Goal: Task Accomplishment & Management: Complete application form

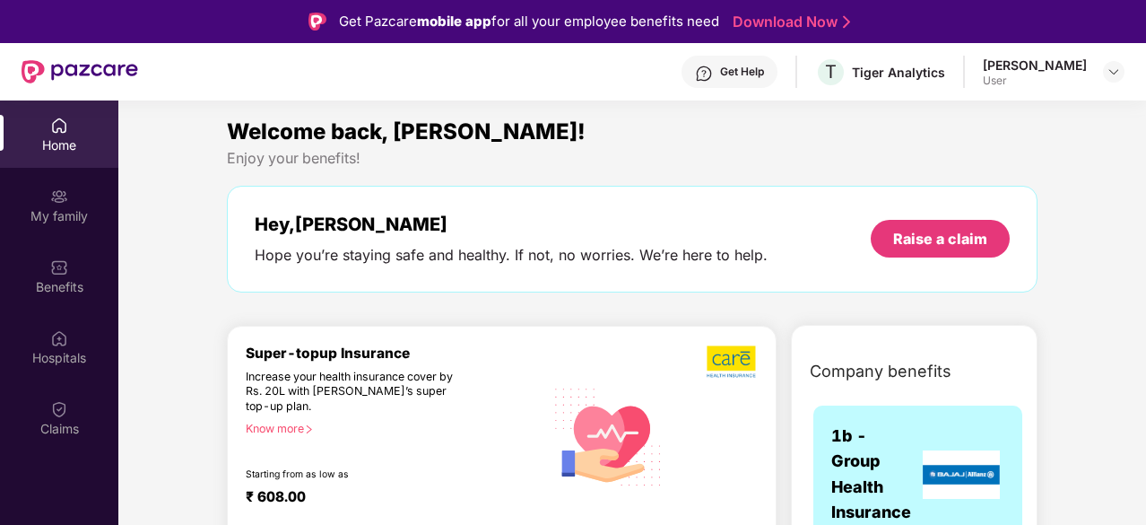
click at [70, 412] on div "Claims" at bounding box center [59, 417] width 118 height 67
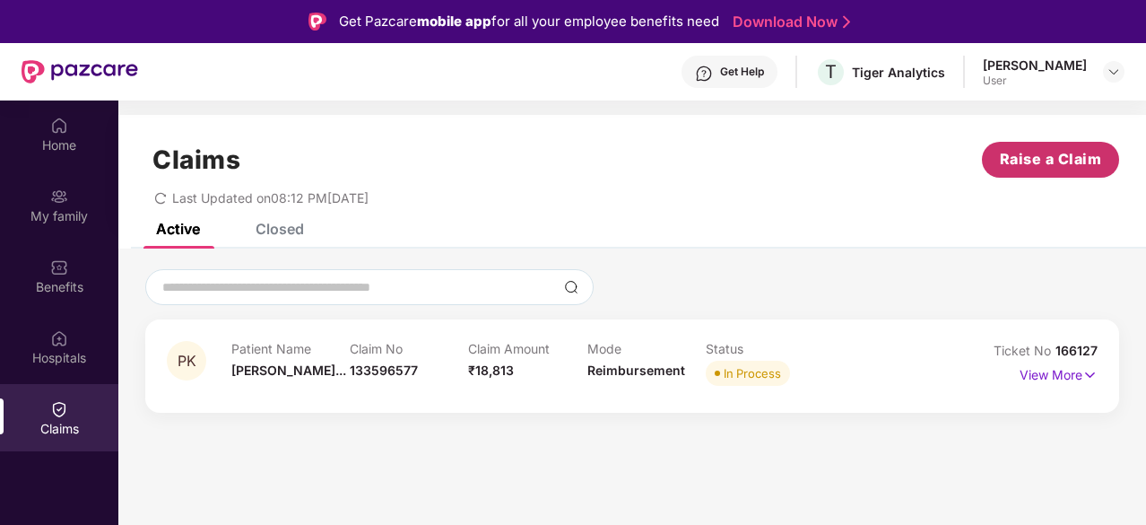
click at [1040, 165] on span "Raise a Claim" at bounding box center [1051, 159] width 102 height 22
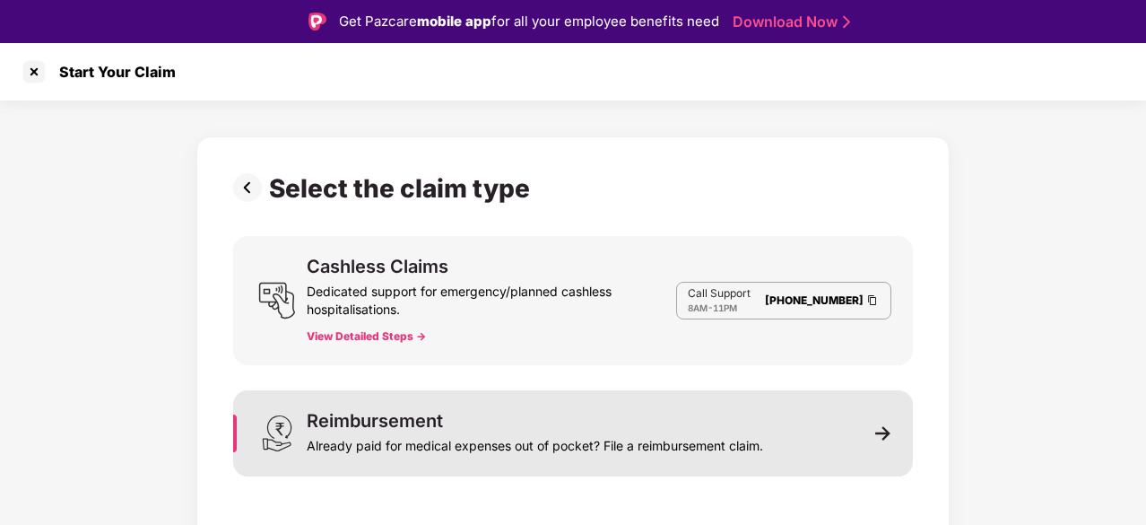
click at [648, 415] on div "Reimbursement Already paid for medical expenses out of pocket? File a reimburse…" at bounding box center [535, 433] width 456 height 43
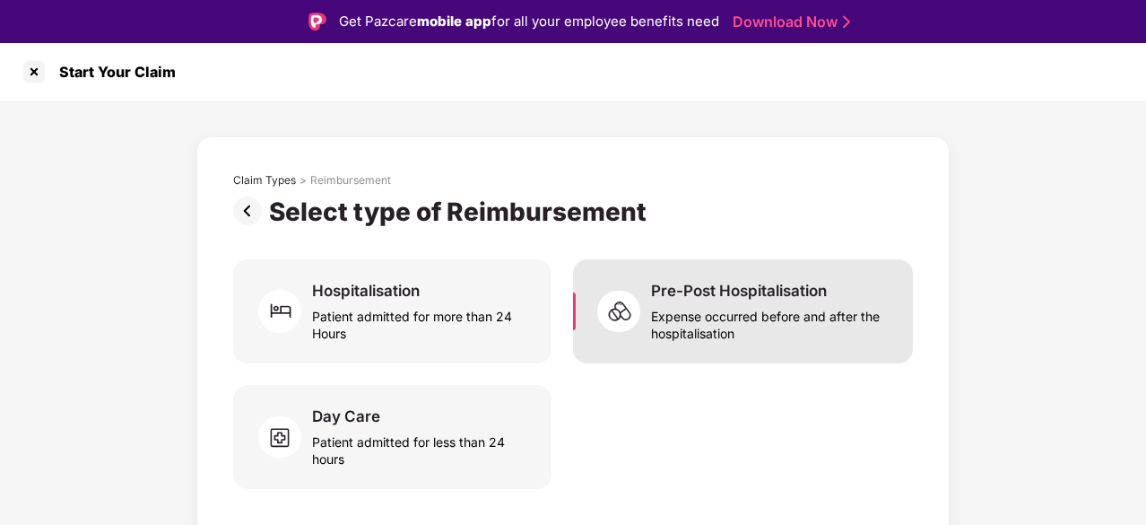
click at [733, 325] on div "Expense occurred before and after the hospitalisation" at bounding box center [771, 320] width 240 height 41
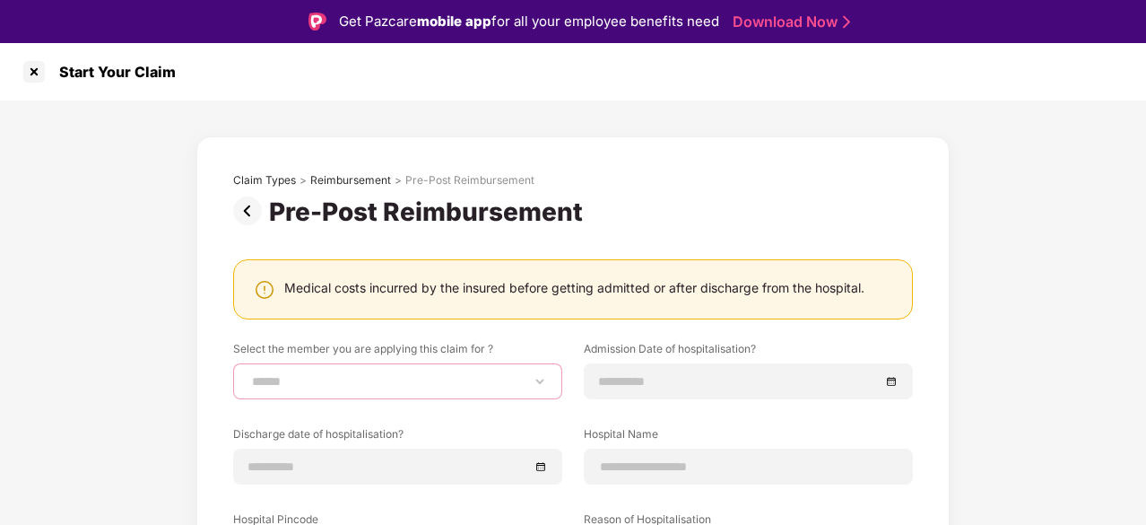
click at [537, 383] on select "**********" at bounding box center [397, 381] width 299 height 14
select select "**********"
click at [248, 374] on select "**********" at bounding box center [397, 381] width 299 height 14
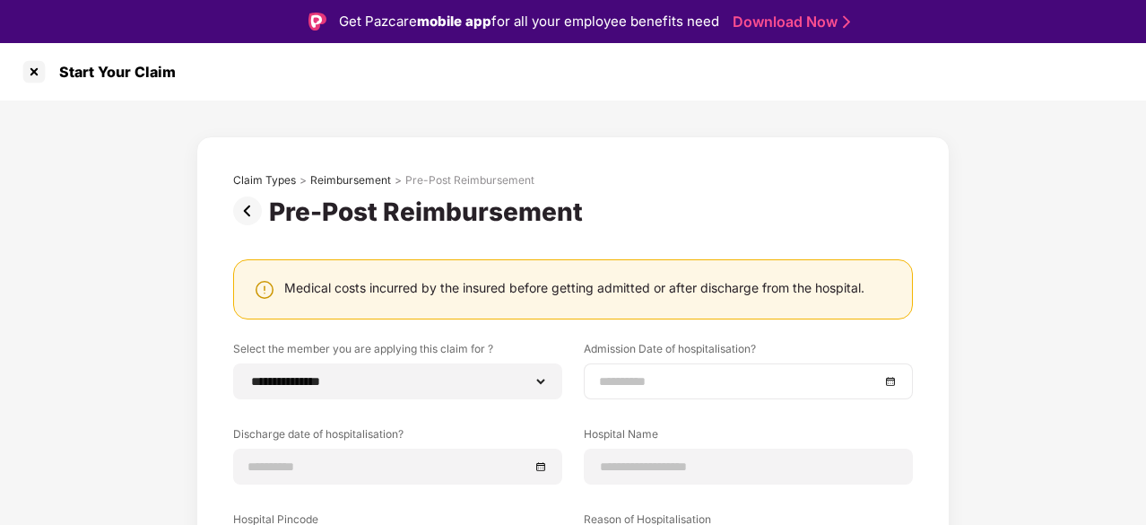
click at [634, 372] on input at bounding box center [739, 381] width 281 height 20
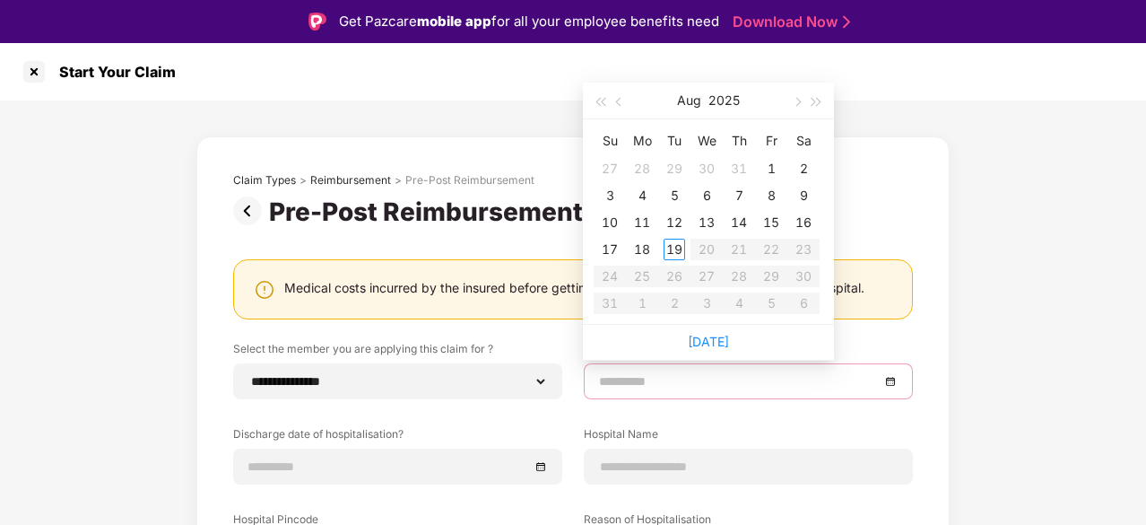
type input "**********"
click at [617, 104] on button "button" at bounding box center [620, 100] width 20 height 36
type input "**********"
click at [775, 253] on div "25" at bounding box center [771, 250] width 22 height 22
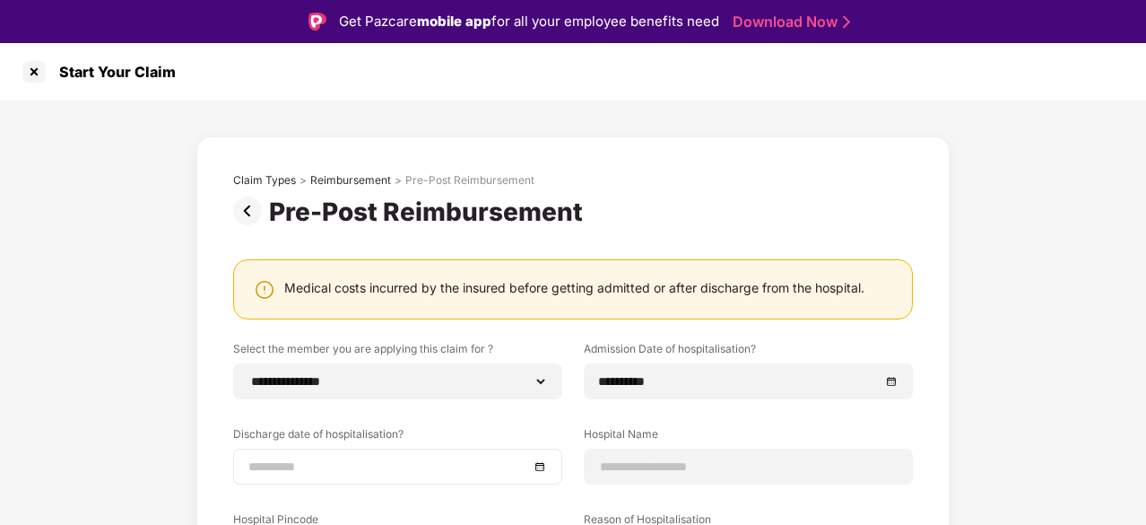
click at [536, 464] on div at bounding box center [397, 466] width 299 height 20
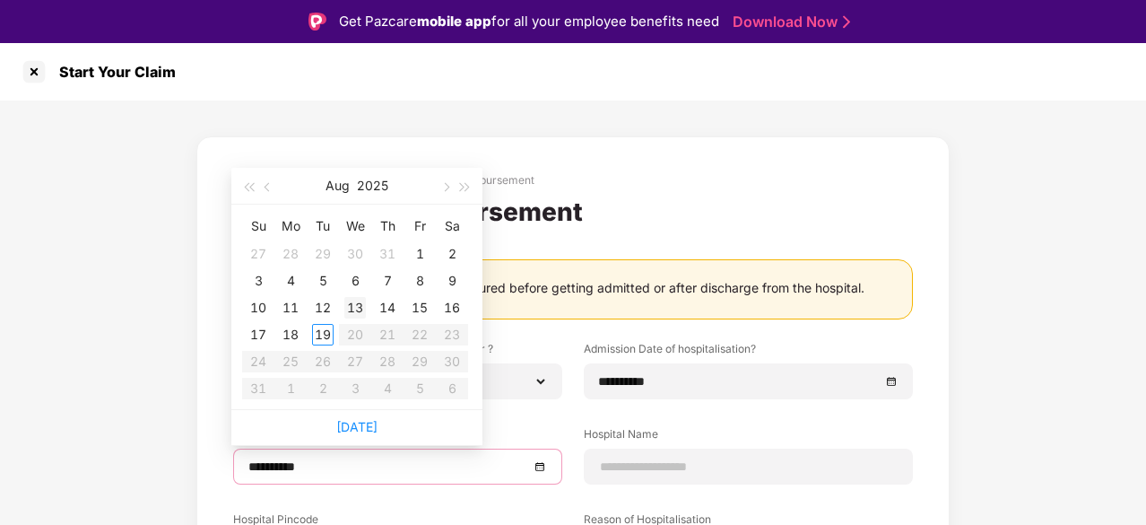
type input "**********"
click at [266, 184] on span "button" at bounding box center [269, 187] width 9 height 9
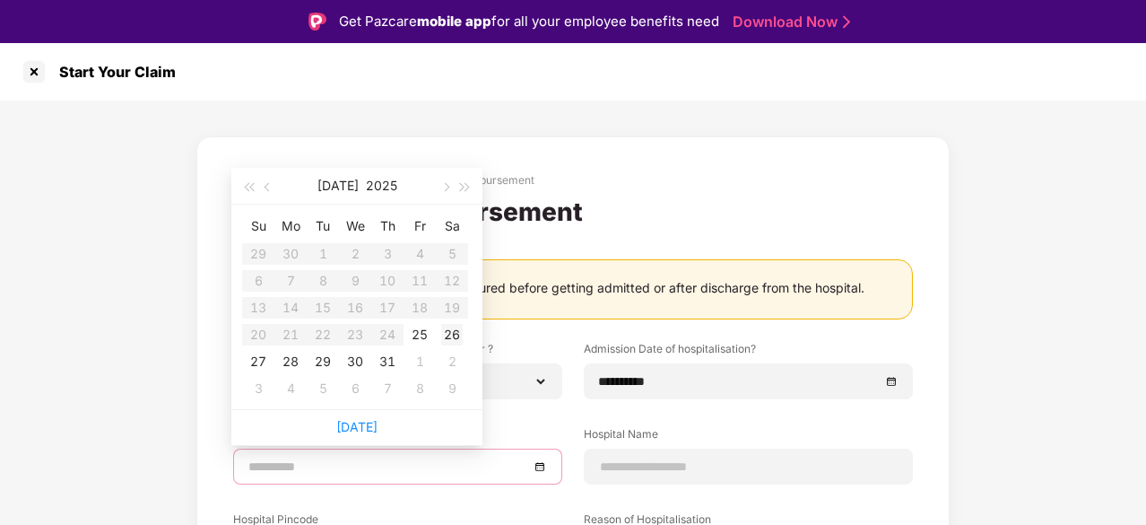
type input "**********"
click at [443, 333] on div "26" at bounding box center [452, 335] width 22 height 22
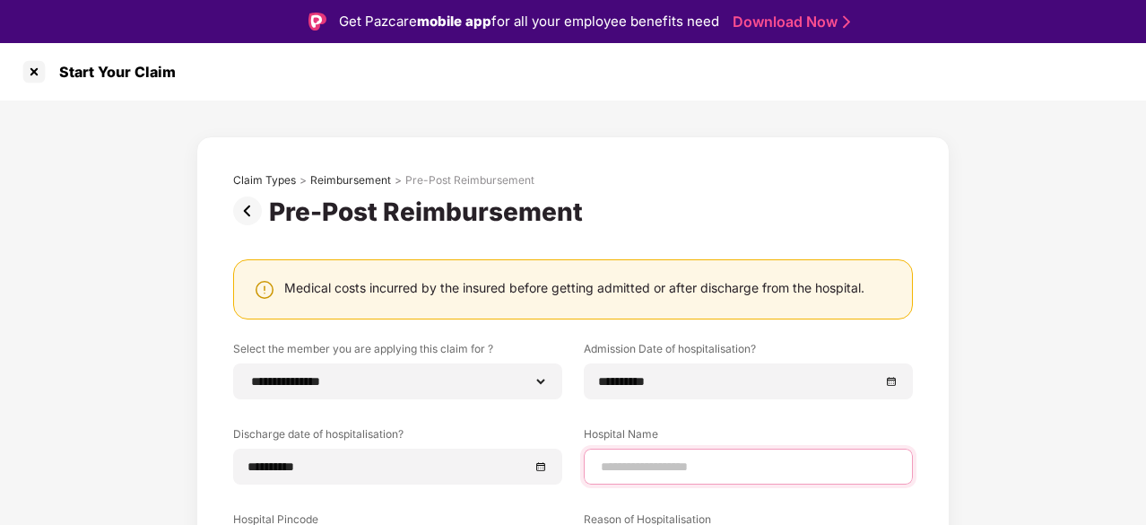
click at [690, 457] on input at bounding box center [748, 466] width 299 height 19
type input "**********"
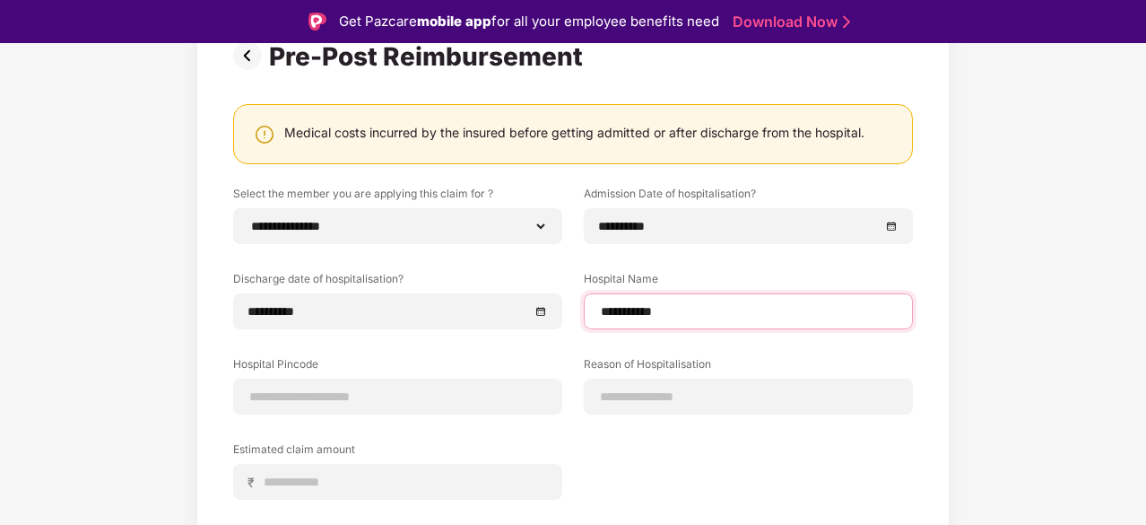
scroll to position [169, 0]
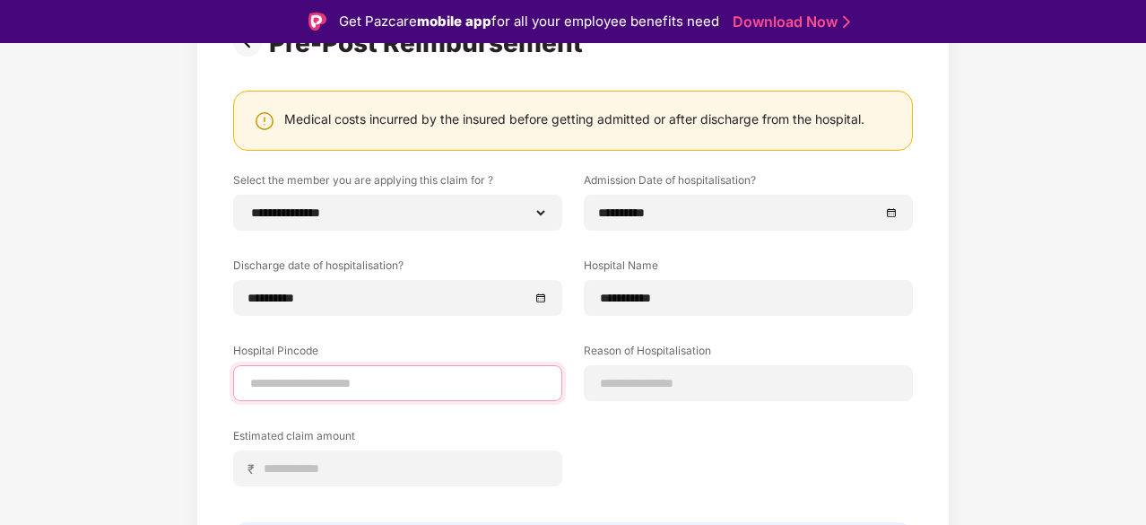
click at [419, 378] on input at bounding box center [397, 383] width 299 height 19
type input "******"
select select "*********"
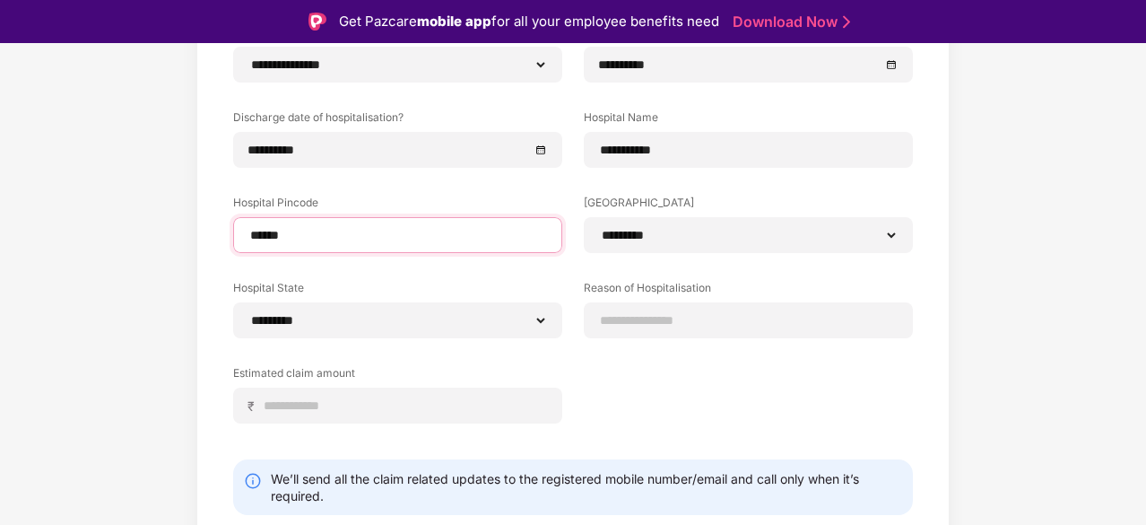
scroll to position [317, 0]
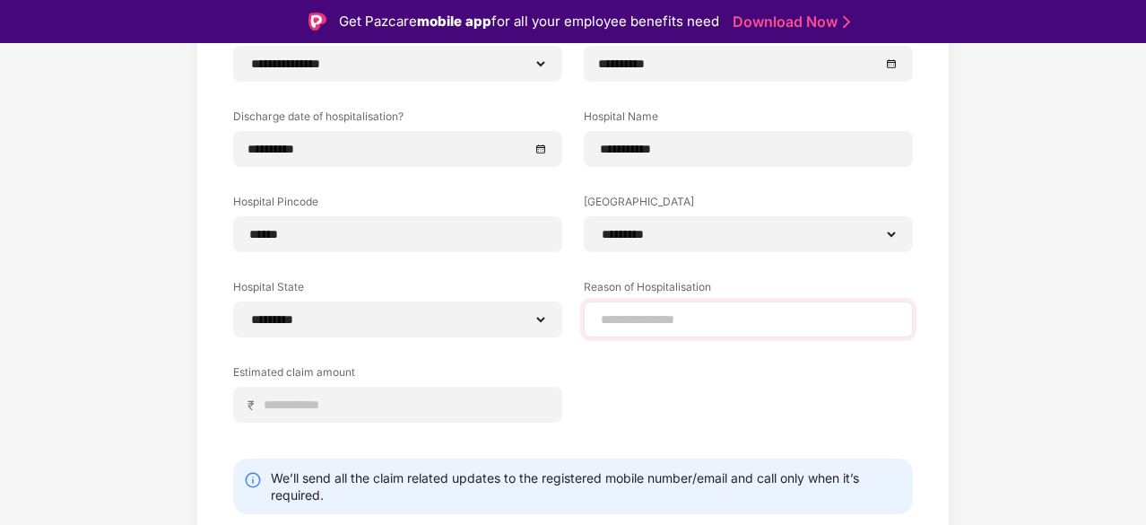
click at [698, 306] on div at bounding box center [748, 319] width 329 height 36
click at [696, 321] on input at bounding box center [748, 319] width 299 height 19
type input "**********"
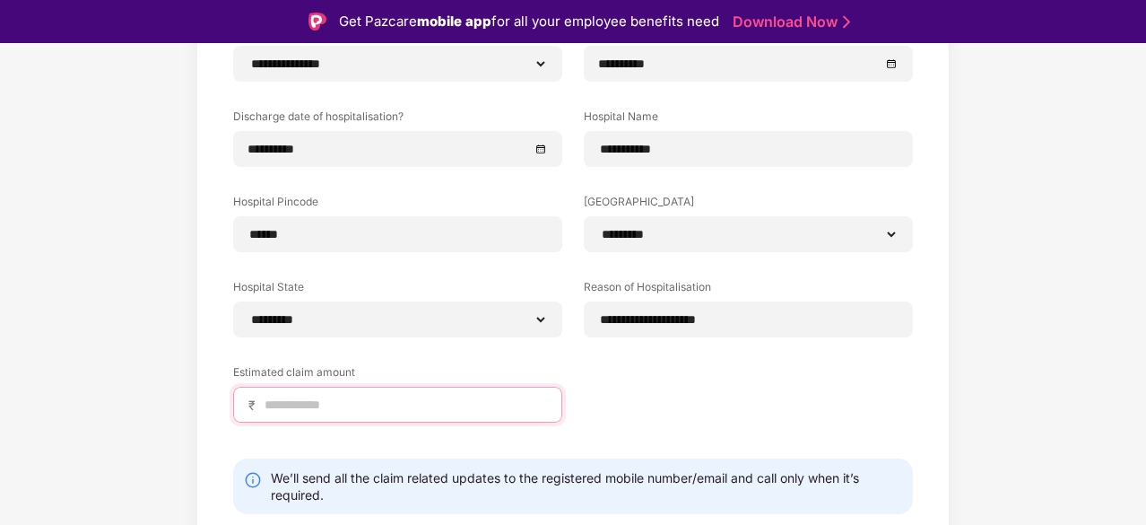
click at [365, 395] on input at bounding box center [405, 404] width 284 height 19
type input "*****"
click at [432, 435] on div "**********" at bounding box center [573, 236] width 680 height 426
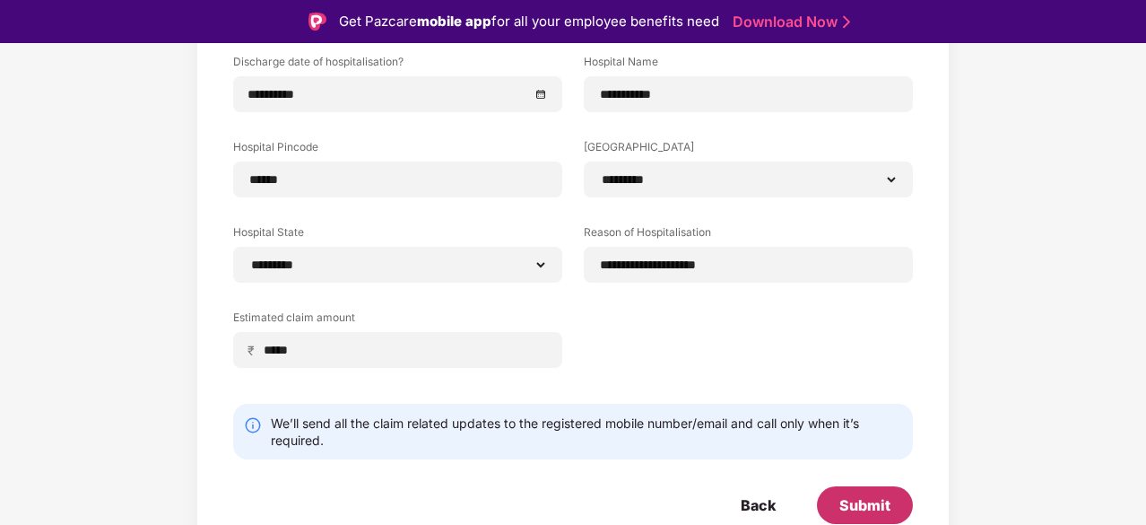
click at [861, 500] on div "Submit" at bounding box center [864, 505] width 51 height 20
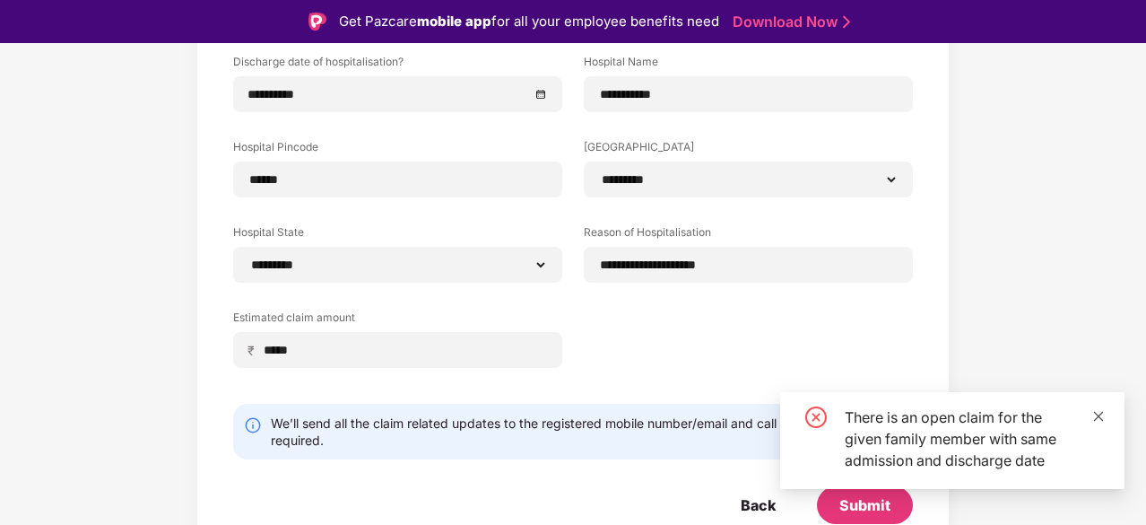
click at [1099, 412] on icon "close" at bounding box center [1098, 416] width 13 height 13
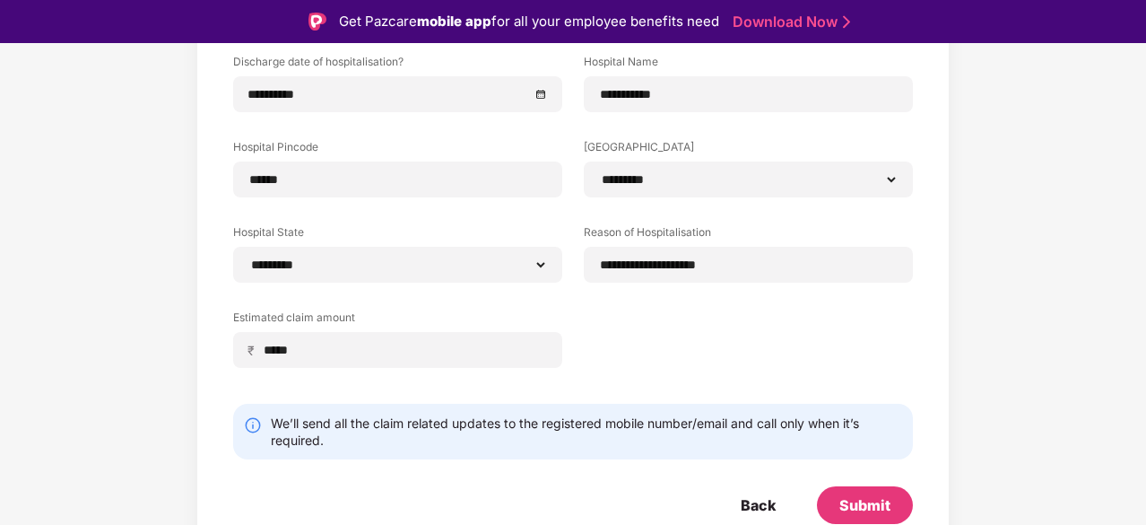
scroll to position [178, 0]
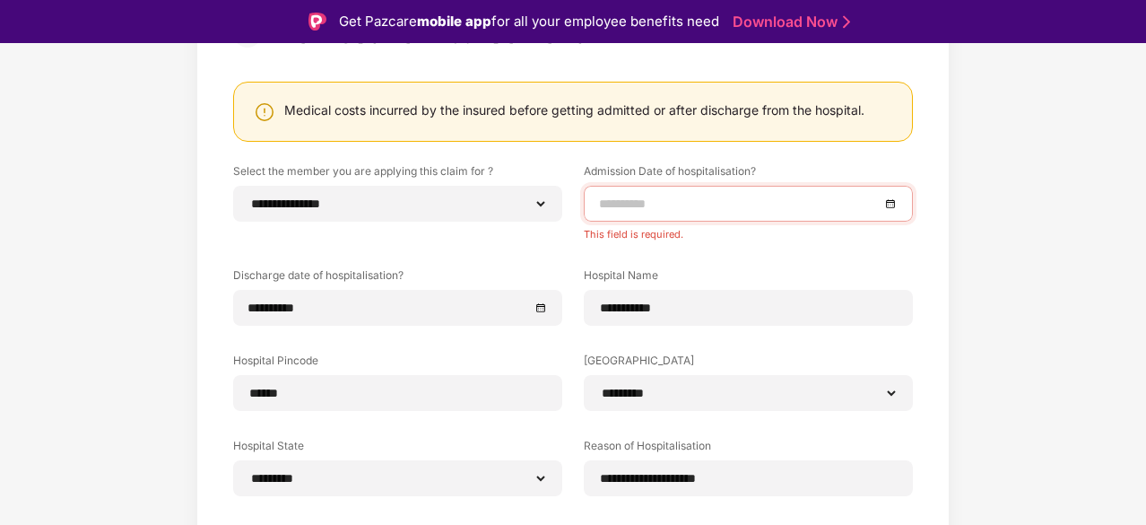
click at [894, 201] on div at bounding box center [748, 204] width 299 height 20
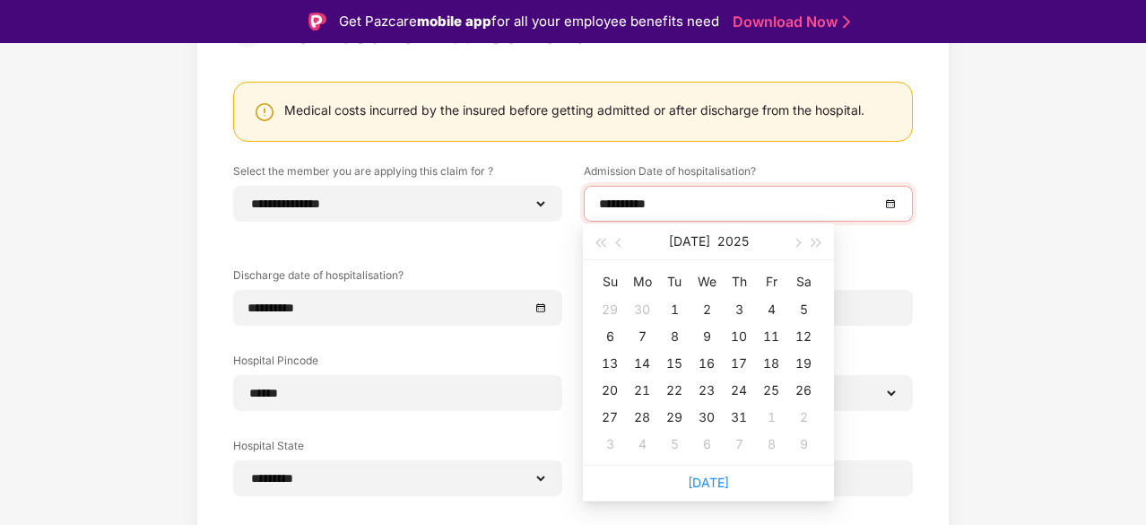
type input "**********"
click at [808, 392] on div "26" at bounding box center [804, 390] width 22 height 22
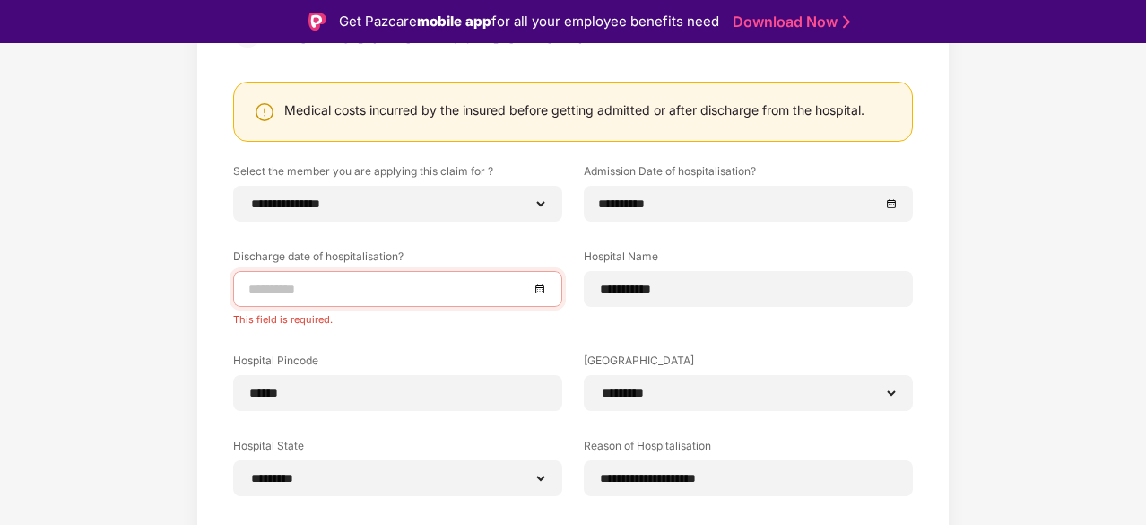
click at [540, 284] on div at bounding box center [397, 289] width 299 height 20
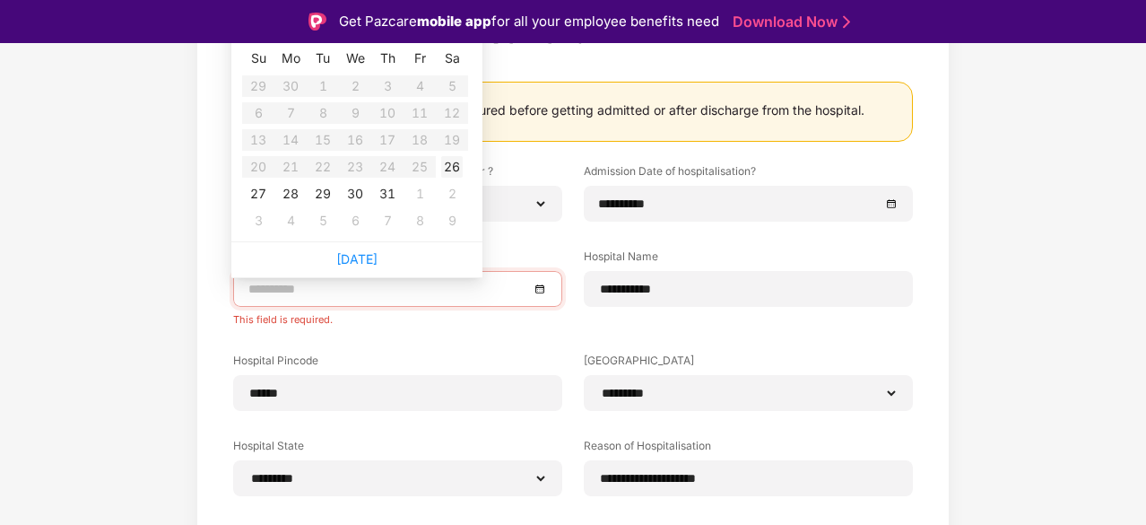
type input "**********"
click at [463, 166] on td "26" at bounding box center [452, 166] width 32 height 27
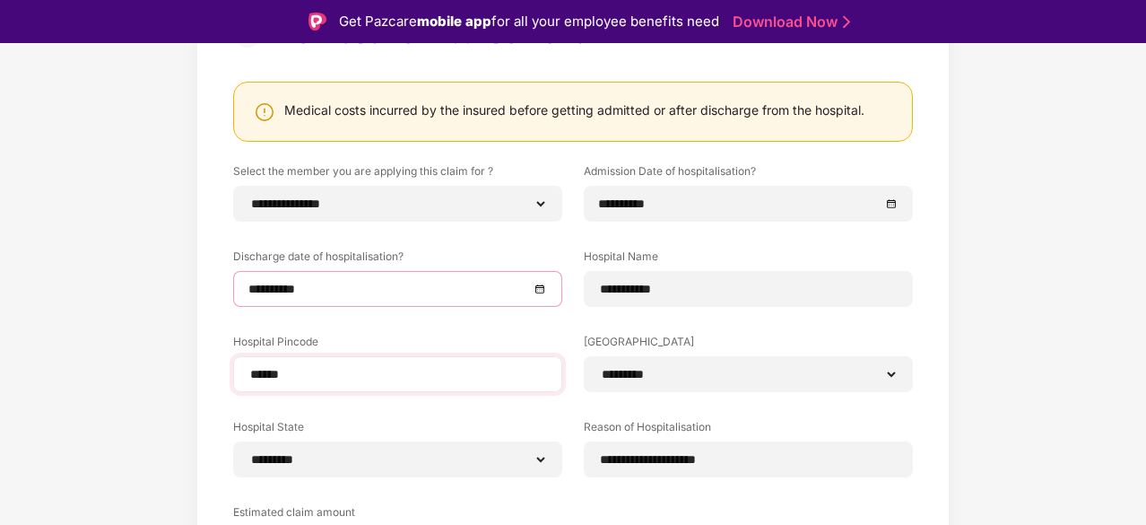
scroll to position [372, 0]
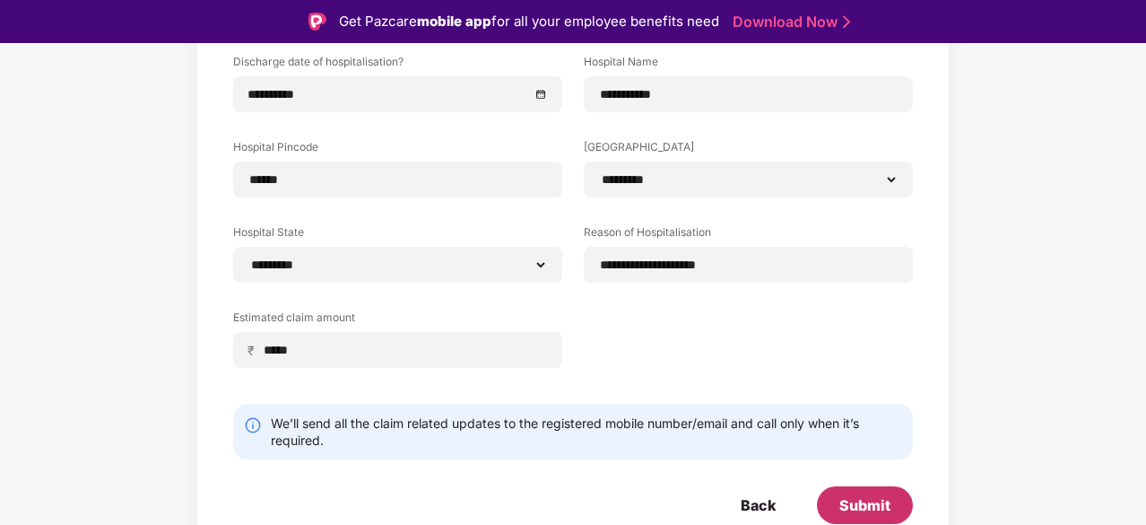
click at [860, 502] on div "Submit" at bounding box center [864, 505] width 51 height 20
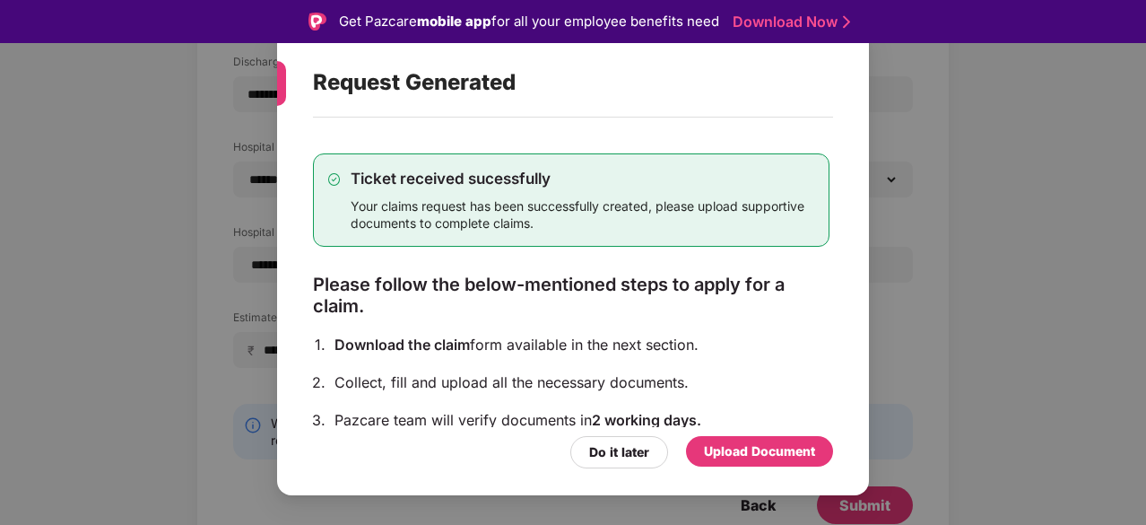
click at [753, 452] on div "Upload Document" at bounding box center [759, 451] width 111 height 20
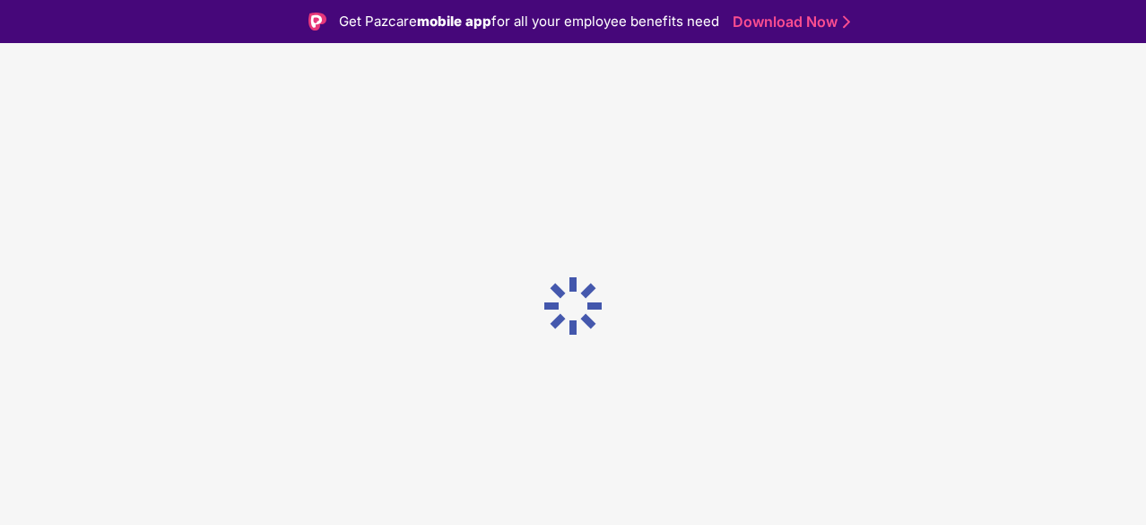
scroll to position [0, 0]
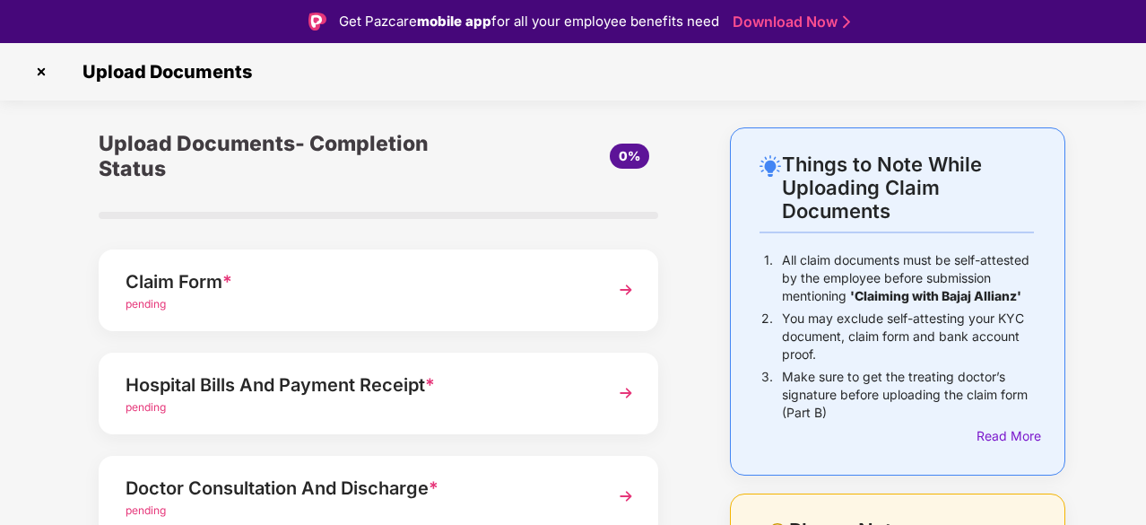
click at [621, 296] on img at bounding box center [626, 289] width 32 height 32
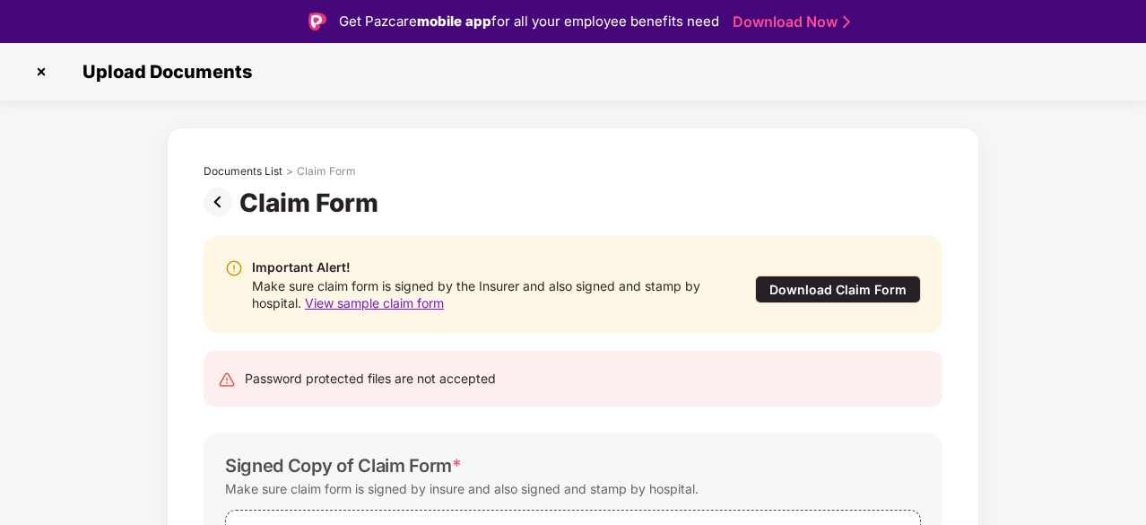
scroll to position [184, 0]
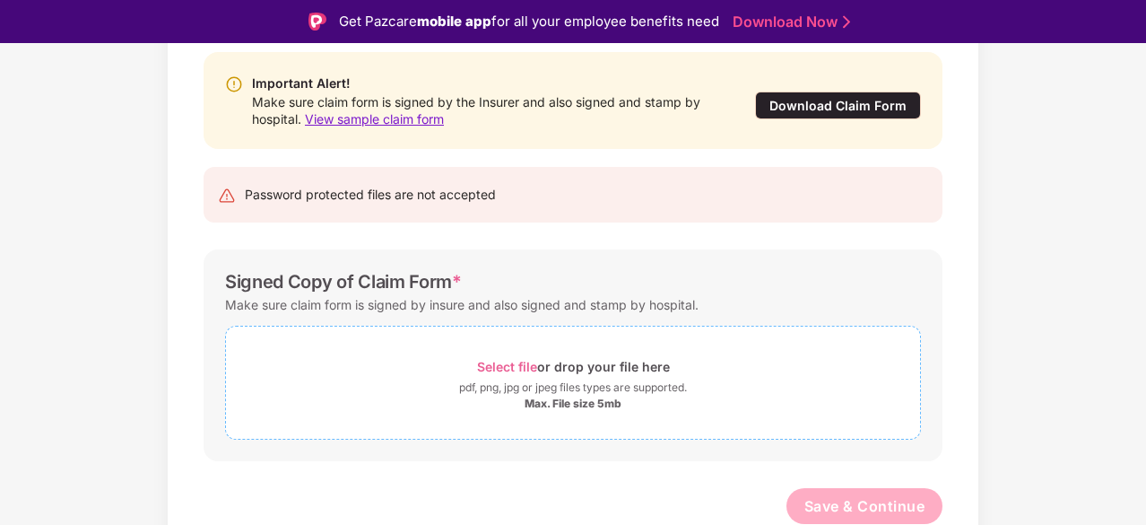
click at [490, 365] on span "Select file" at bounding box center [507, 366] width 60 height 15
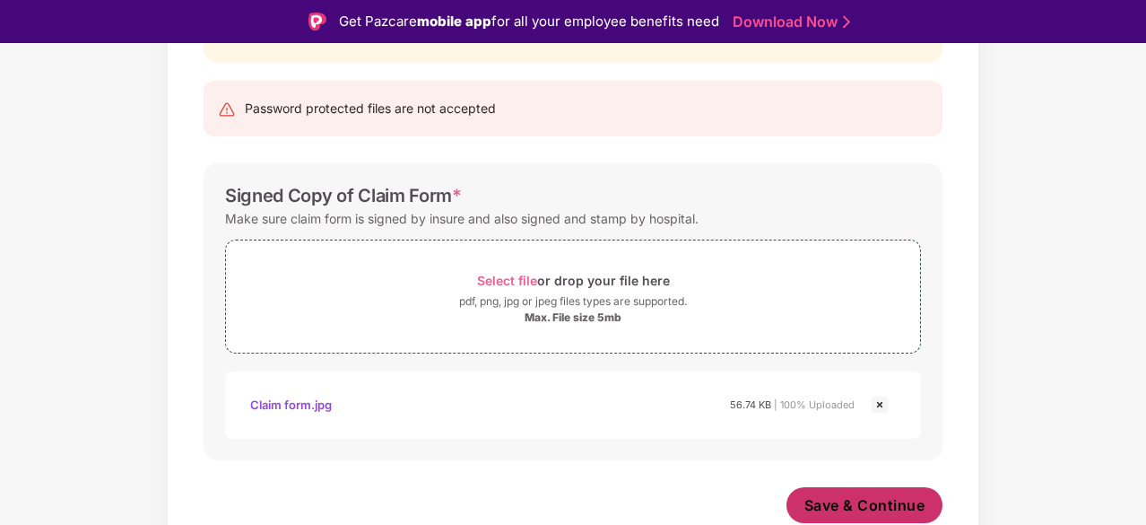
scroll to position [269, 0]
click at [839, 506] on span "Save & Continue" at bounding box center [864, 506] width 121 height 20
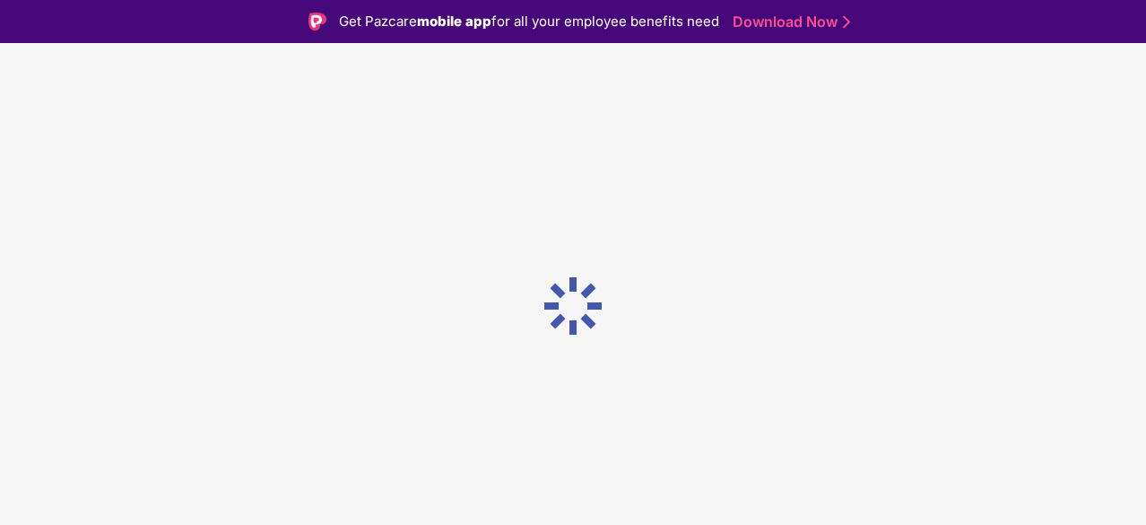
scroll to position [0, 0]
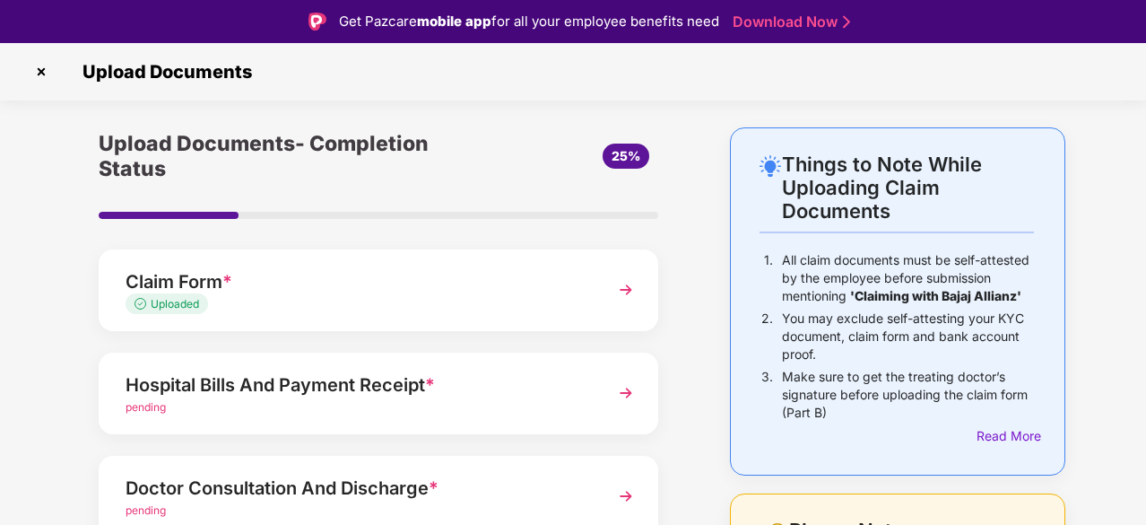
click at [628, 395] on img at bounding box center [626, 393] width 32 height 32
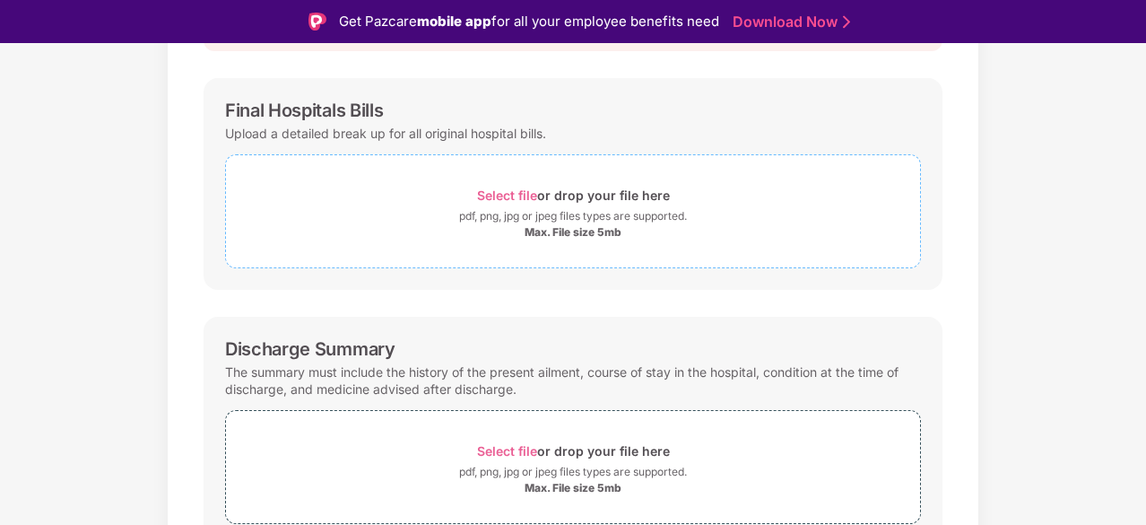
scroll to position [141, 0]
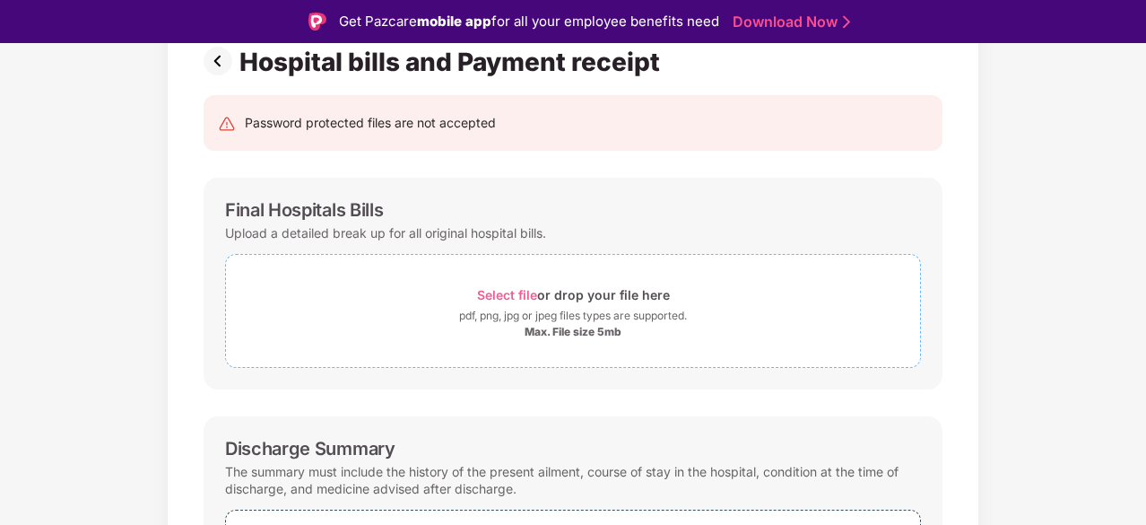
click at [649, 285] on div "Select file or drop your file here" at bounding box center [573, 294] width 193 height 24
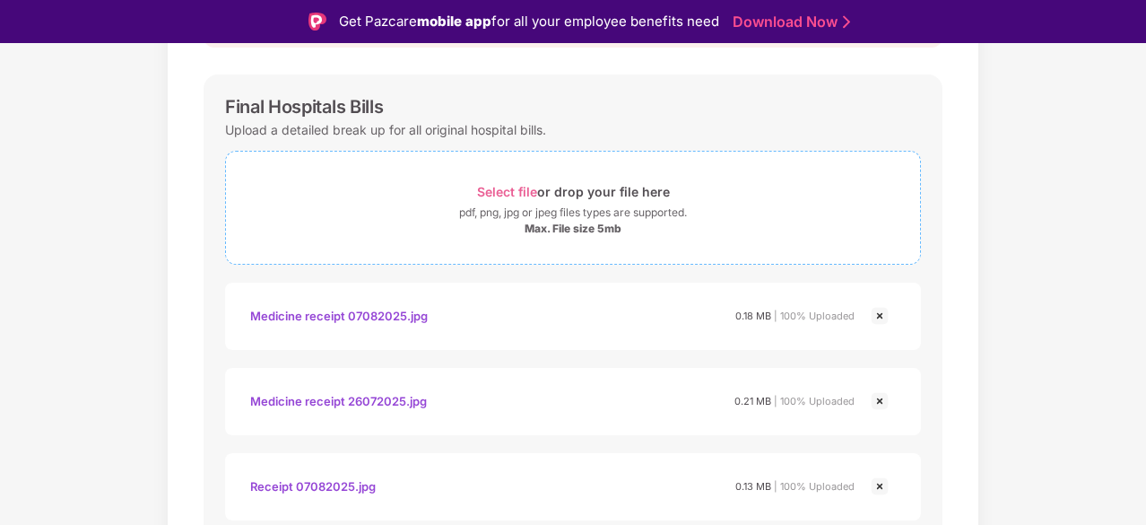
scroll to position [246, 0]
click at [470, 183] on div "Select file or drop your file here" at bounding box center [573, 190] width 694 height 24
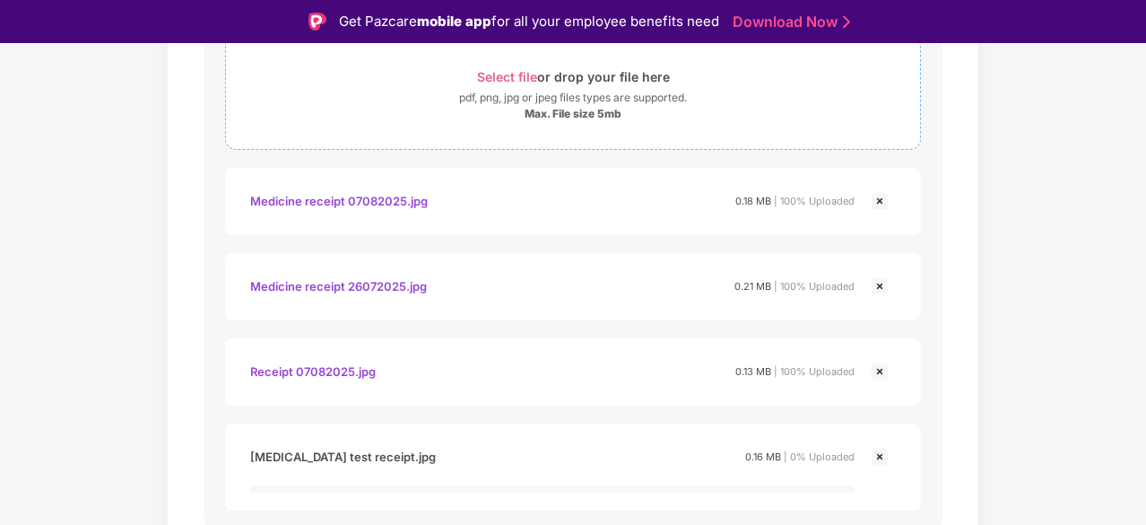
scroll to position [377, 0]
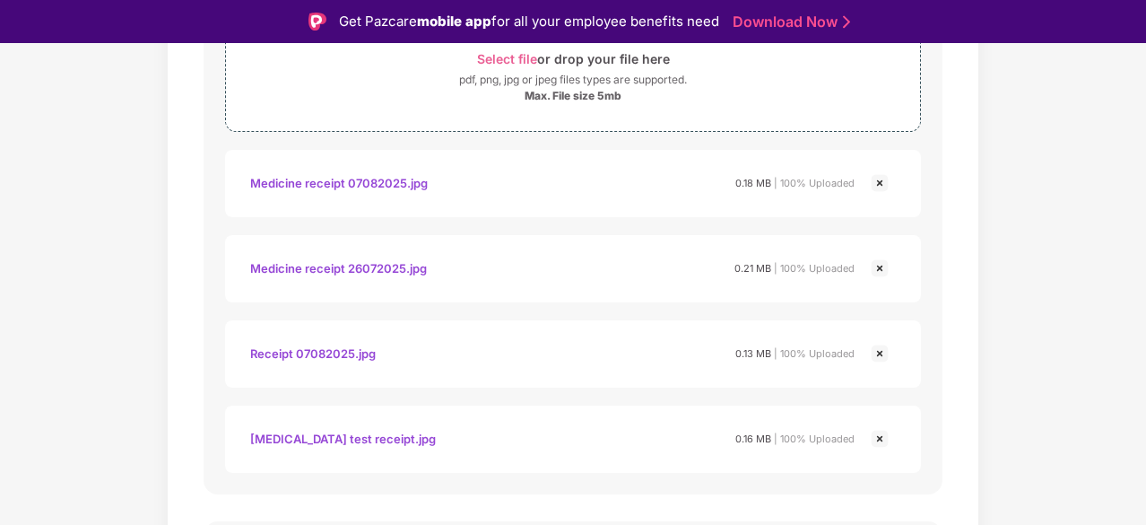
click at [940, 10] on div "Get Pazcare mobile app for all your employee benefits need Download Now" at bounding box center [573, 21] width 1146 height 43
click at [464, 99] on div "Max. File size 5mb" at bounding box center [573, 96] width 694 height 14
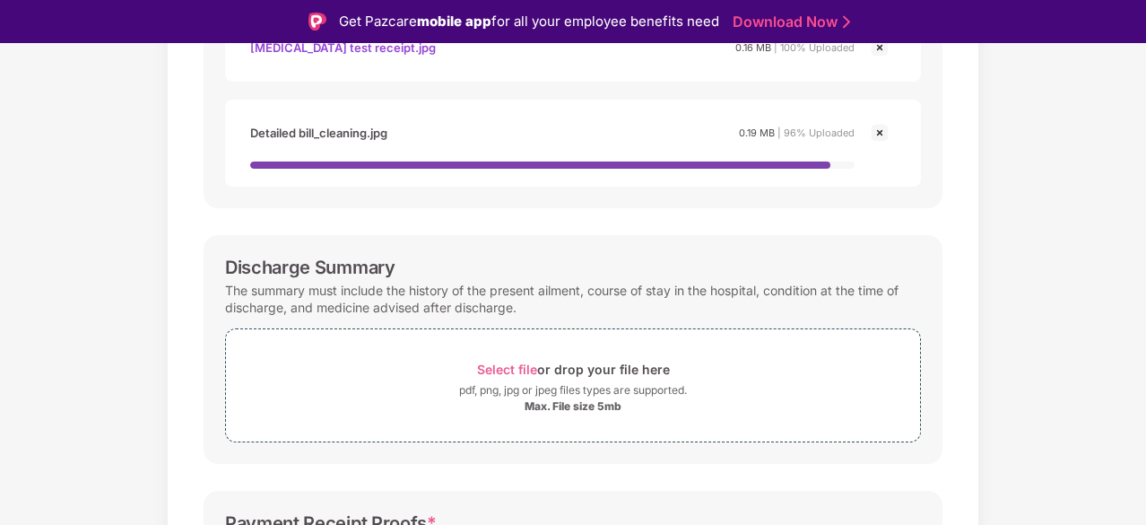
scroll to position [780, 0]
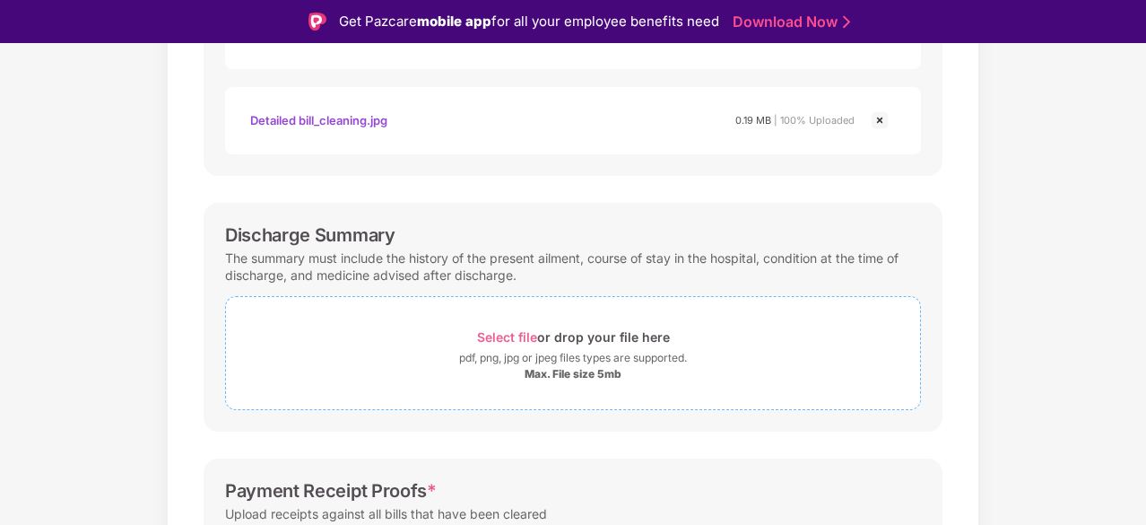
click at [531, 349] on div "Select file or drop your file here pdf, png, jpg or jpeg files types are suppor…" at bounding box center [573, 353] width 694 height 56
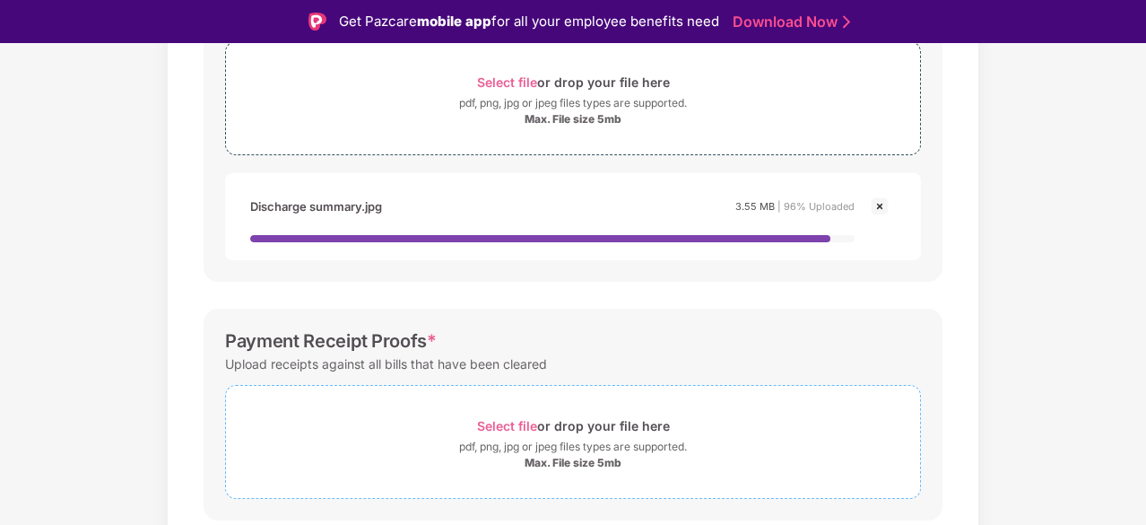
scroll to position [1093, 0]
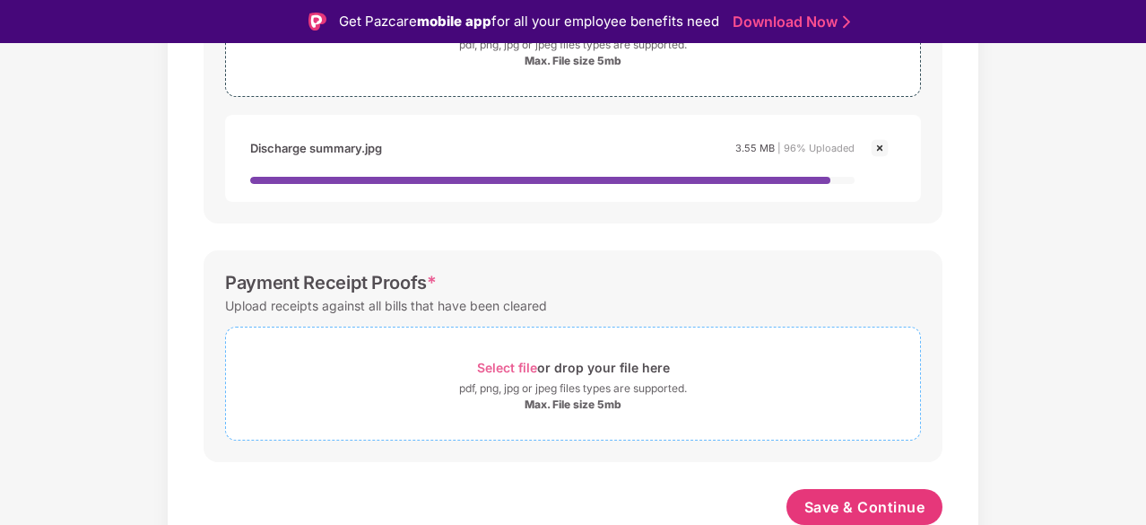
click at [433, 381] on div "pdf, png, jpg or jpeg files types are supported." at bounding box center [573, 388] width 694 height 18
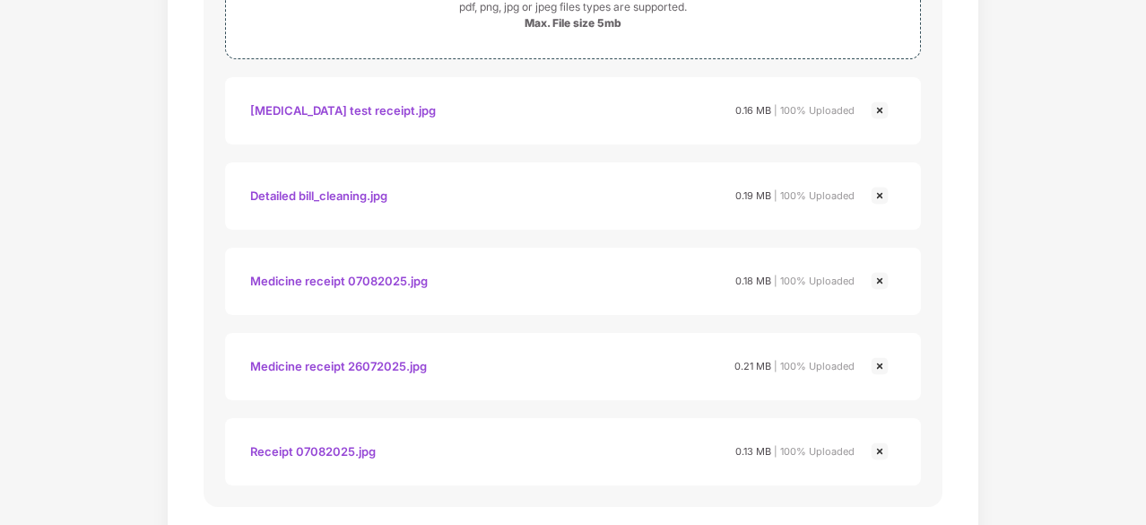
scroll to position [1499, 0]
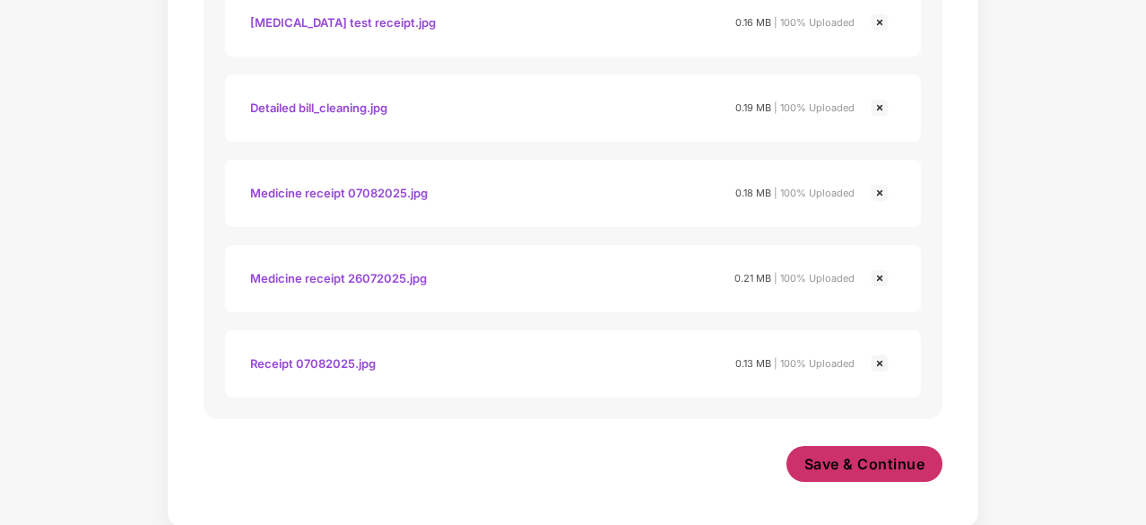
click at [837, 448] on button "Save & Continue" at bounding box center [864, 464] width 157 height 36
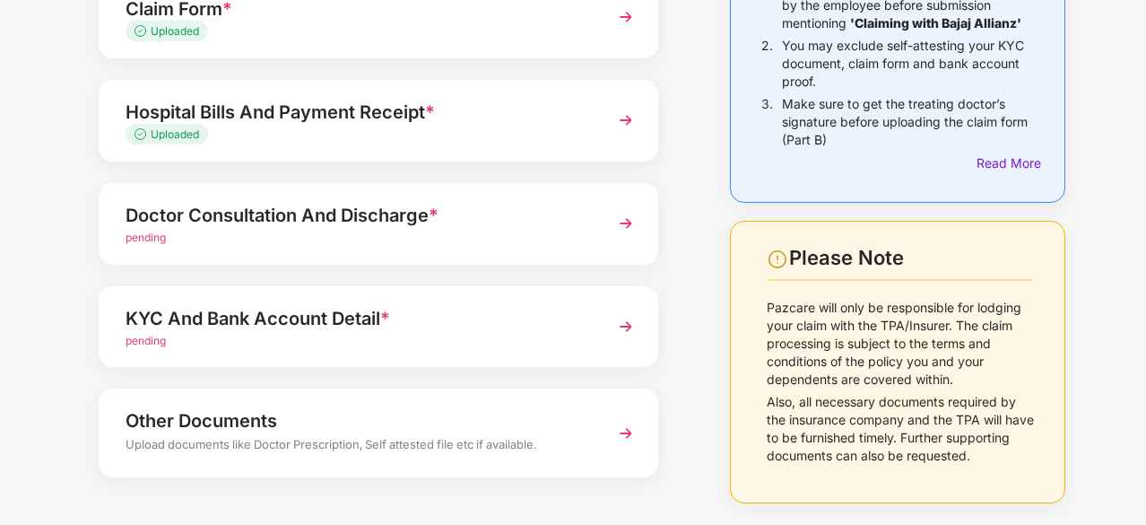
scroll to position [245, 0]
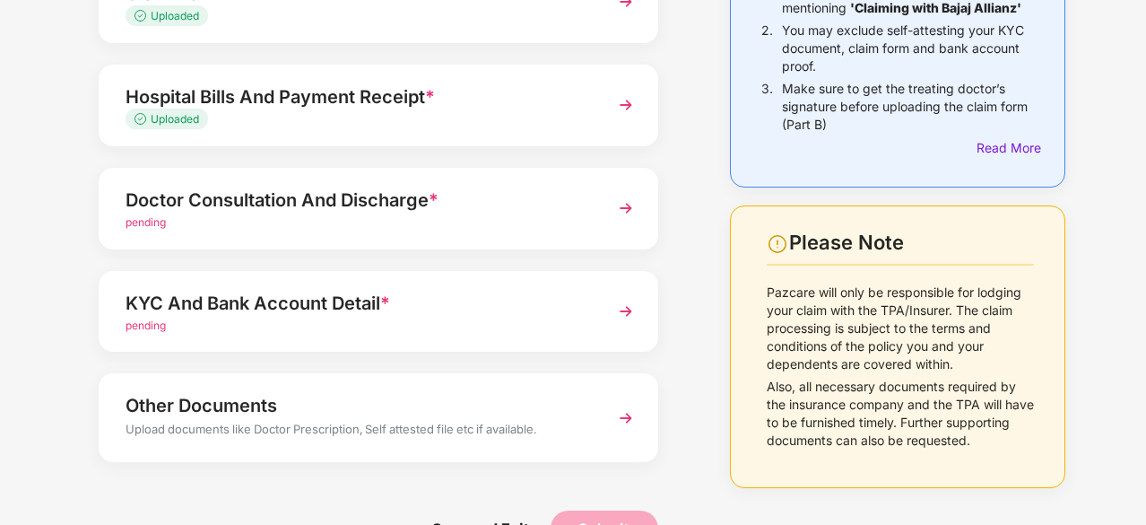
click at [564, 225] on div "pending" at bounding box center [358, 222] width 464 height 17
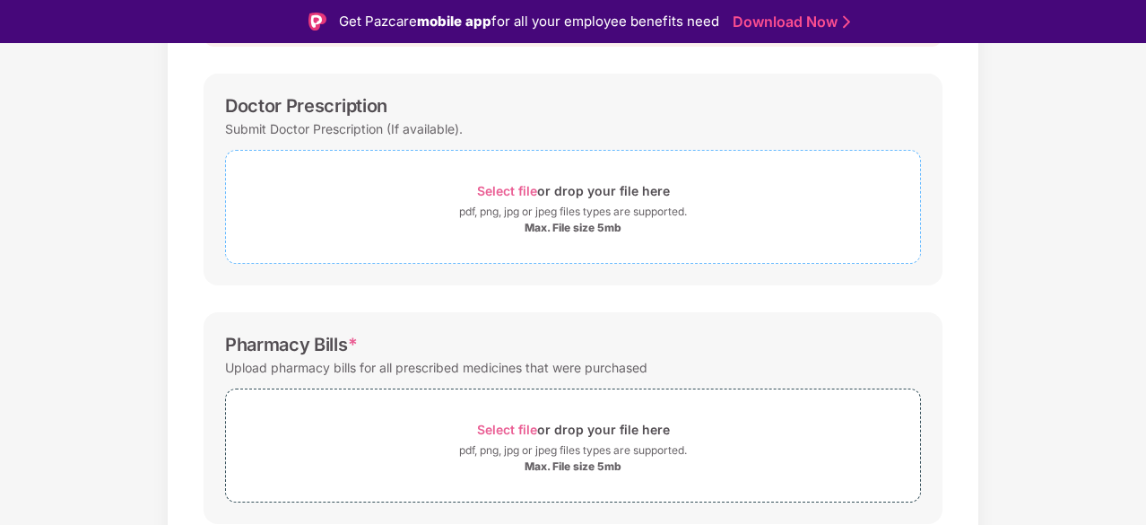
click at [462, 214] on div "pdf, png, jpg or jpeg files types are supported." at bounding box center [573, 212] width 228 height 18
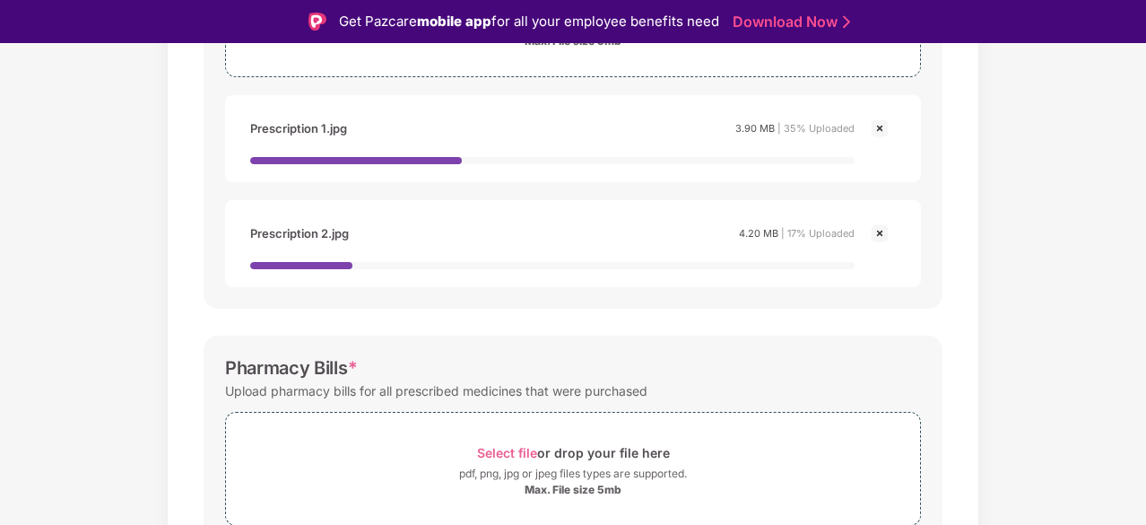
scroll to position [617, 0]
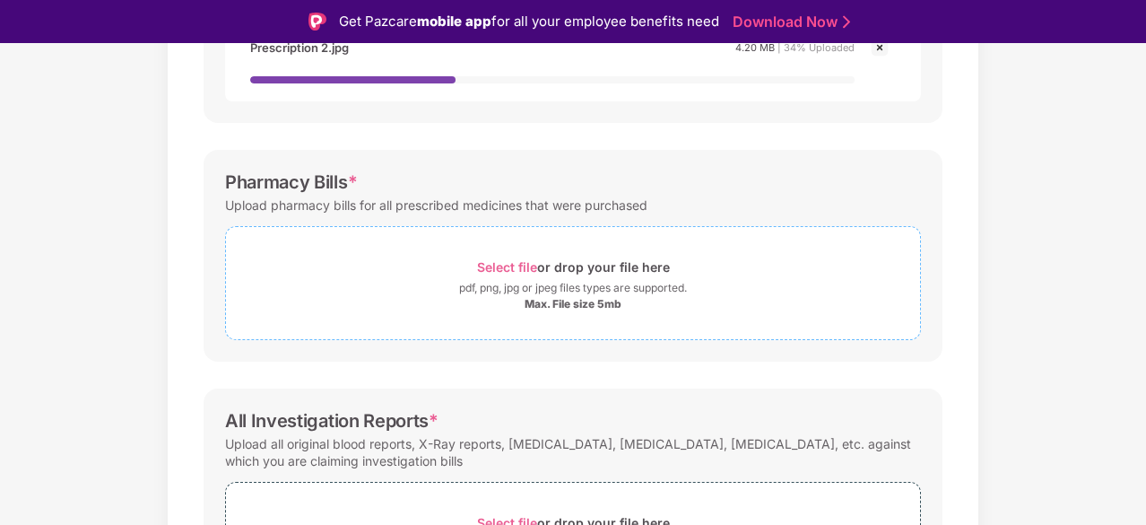
click at [468, 270] on div "Select file or drop your file here" at bounding box center [573, 267] width 694 height 24
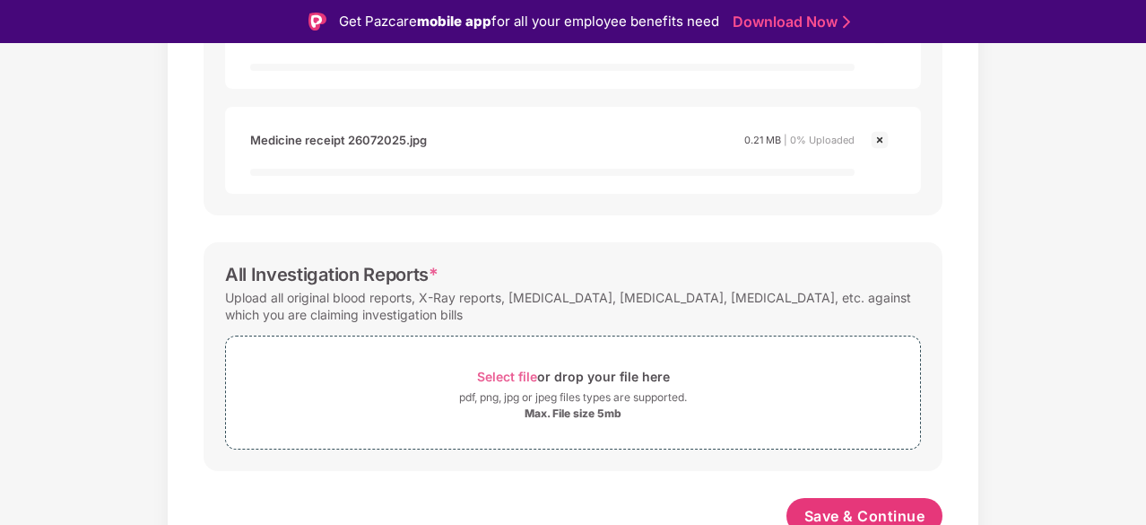
scroll to position [942, 0]
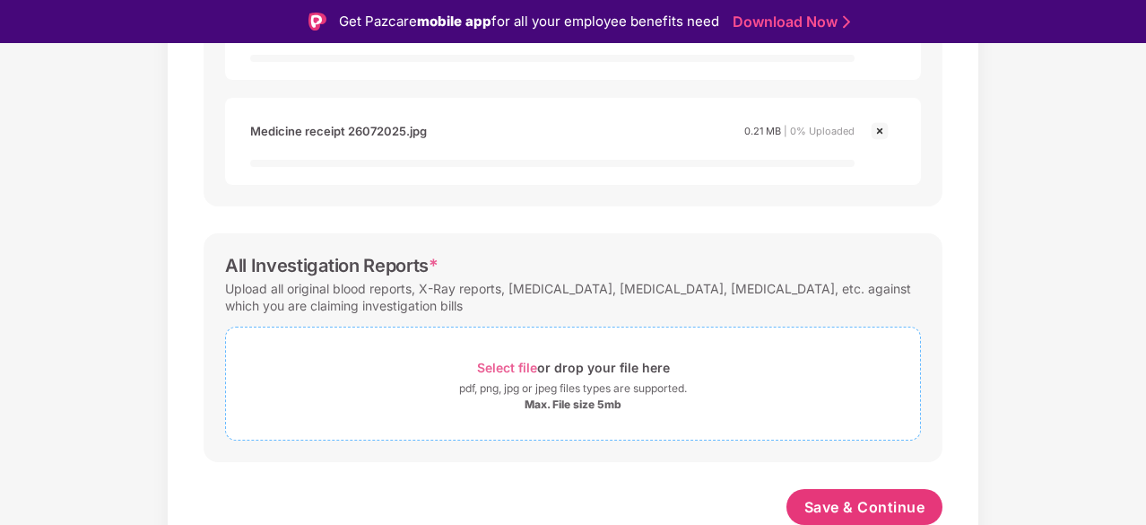
click at [460, 379] on div "pdf, png, jpg or jpeg files types are supported." at bounding box center [573, 388] width 228 height 18
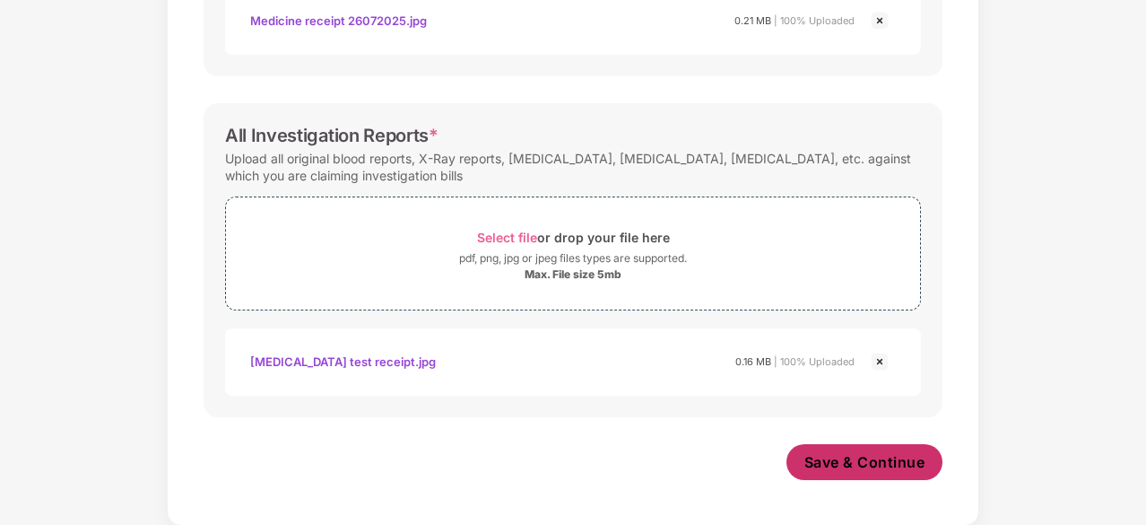
scroll to position [988, 0]
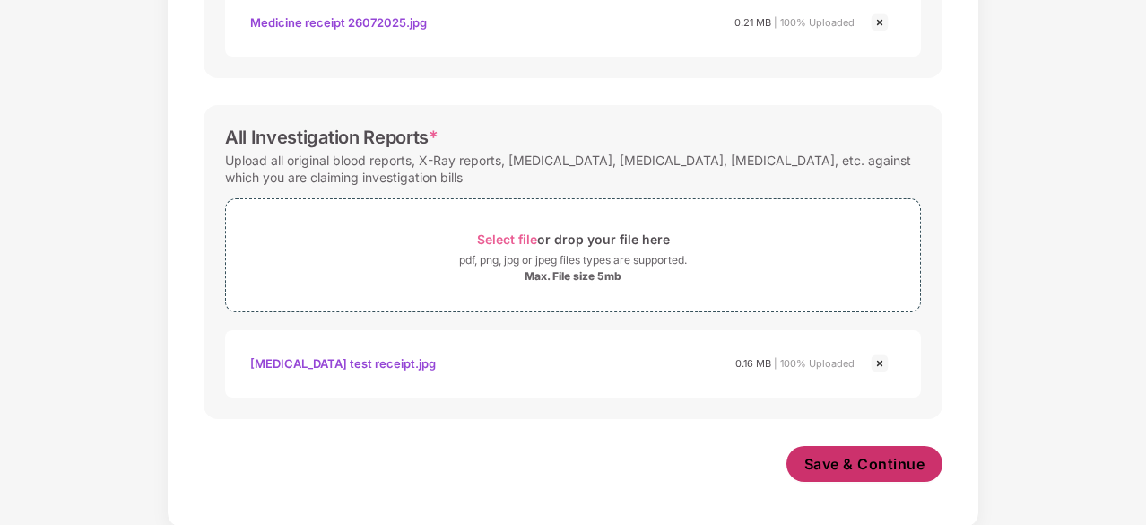
click at [851, 459] on span "Save & Continue" at bounding box center [864, 464] width 121 height 20
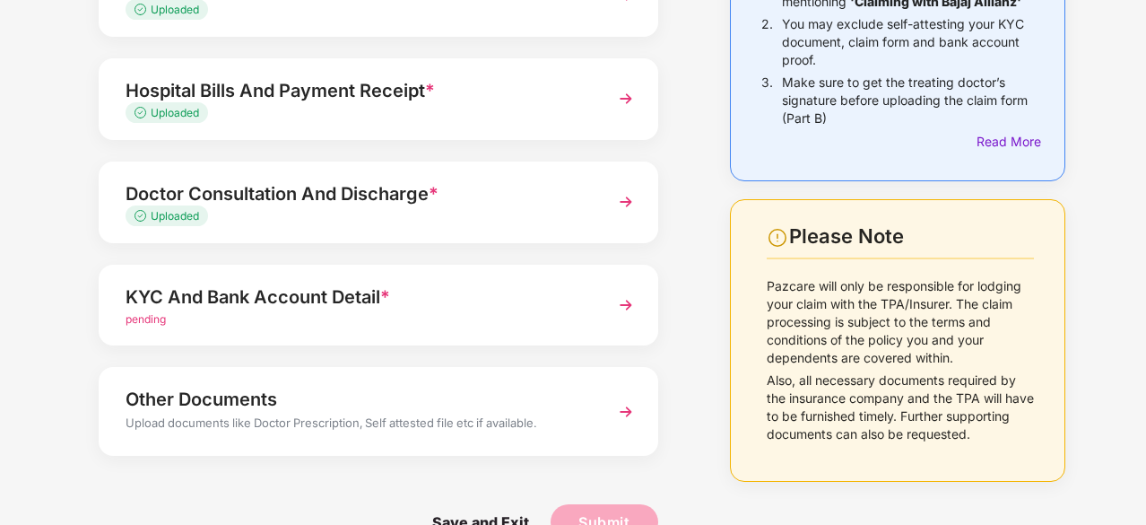
scroll to position [292, 0]
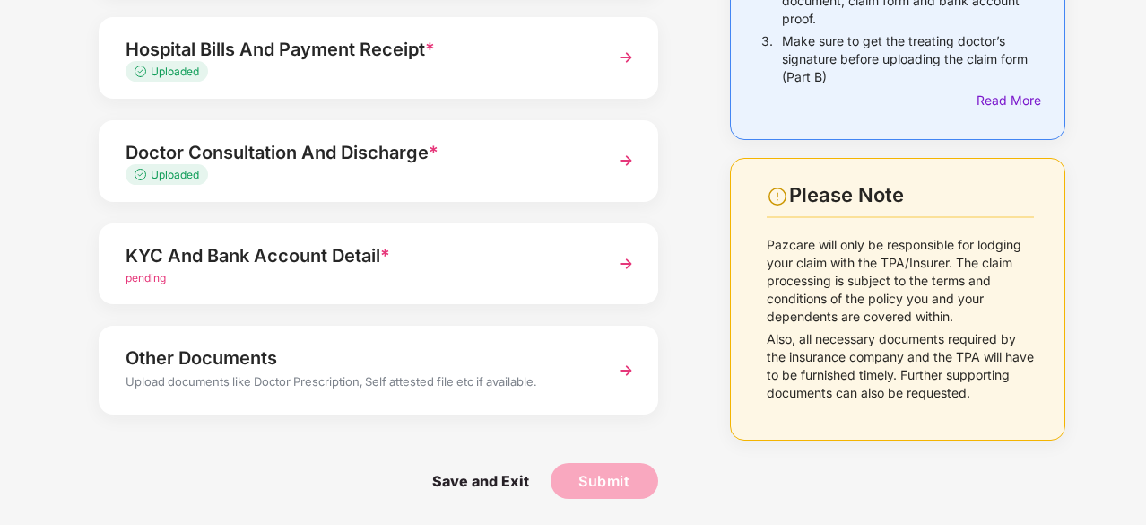
click at [585, 270] on div "pending" at bounding box center [358, 278] width 464 height 17
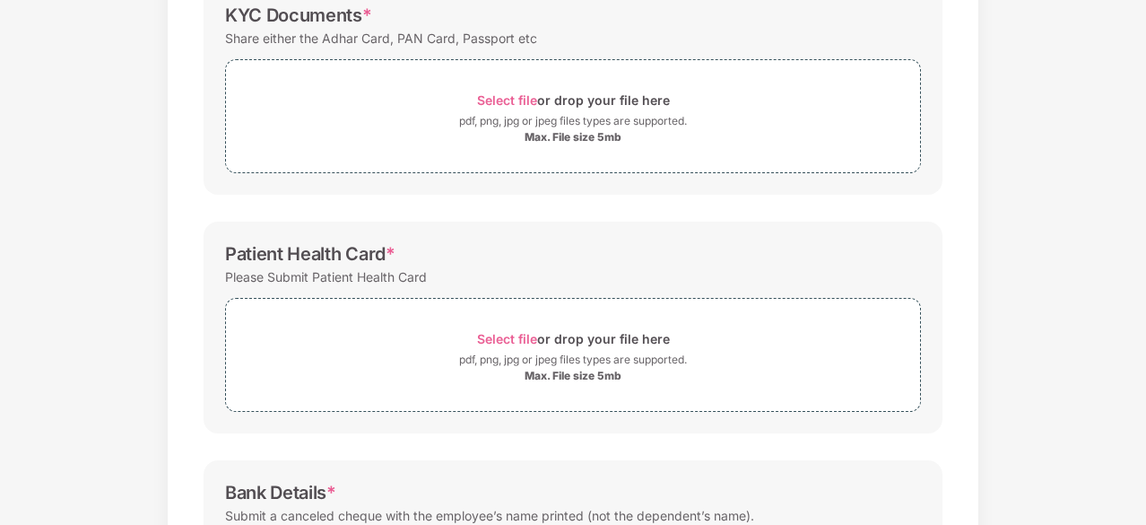
scroll to position [0, 0]
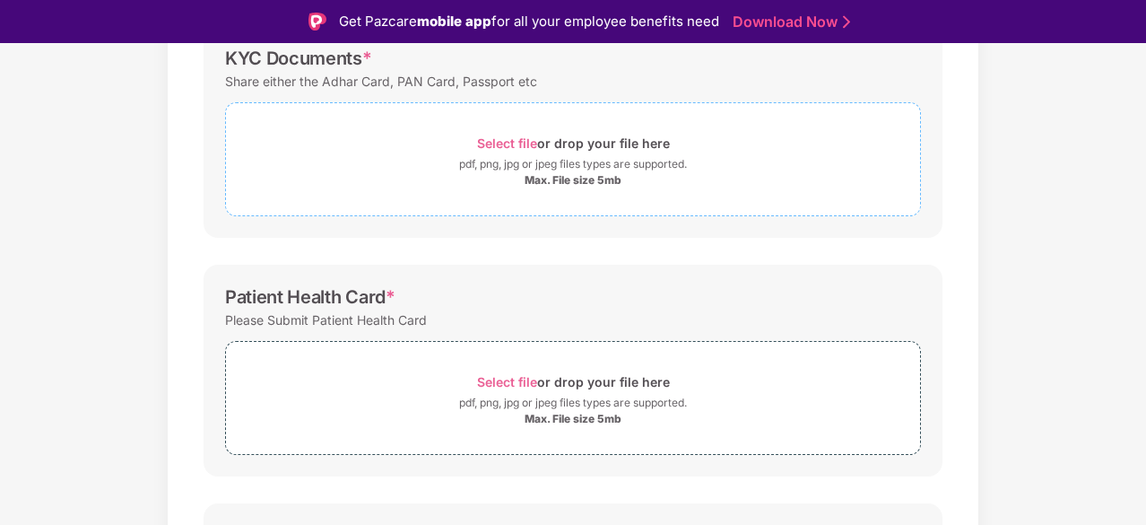
click at [652, 152] on div "Select file or drop your file here" at bounding box center [573, 143] width 193 height 24
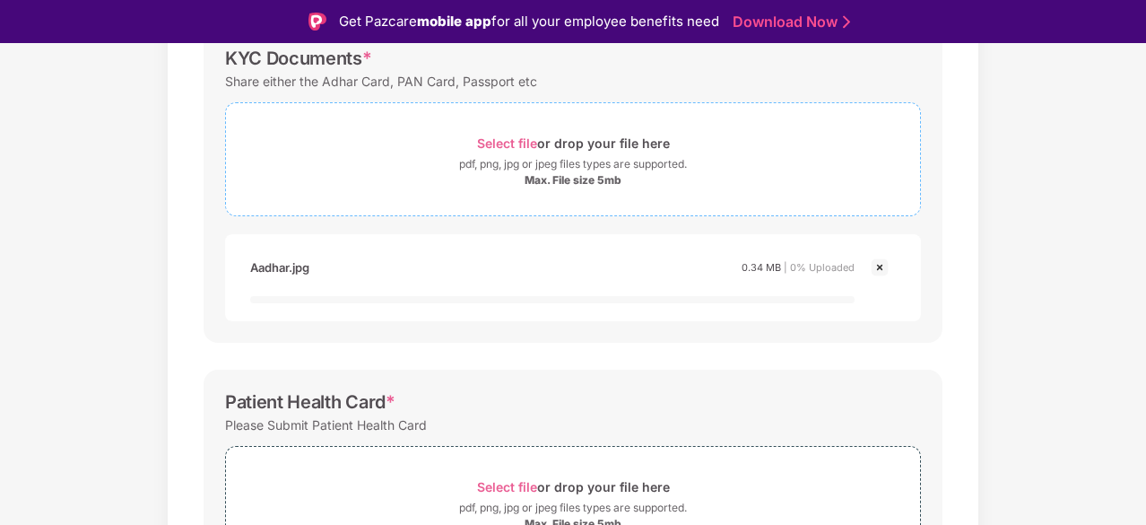
click at [631, 148] on div "Select file or drop your file here" at bounding box center [573, 143] width 193 height 24
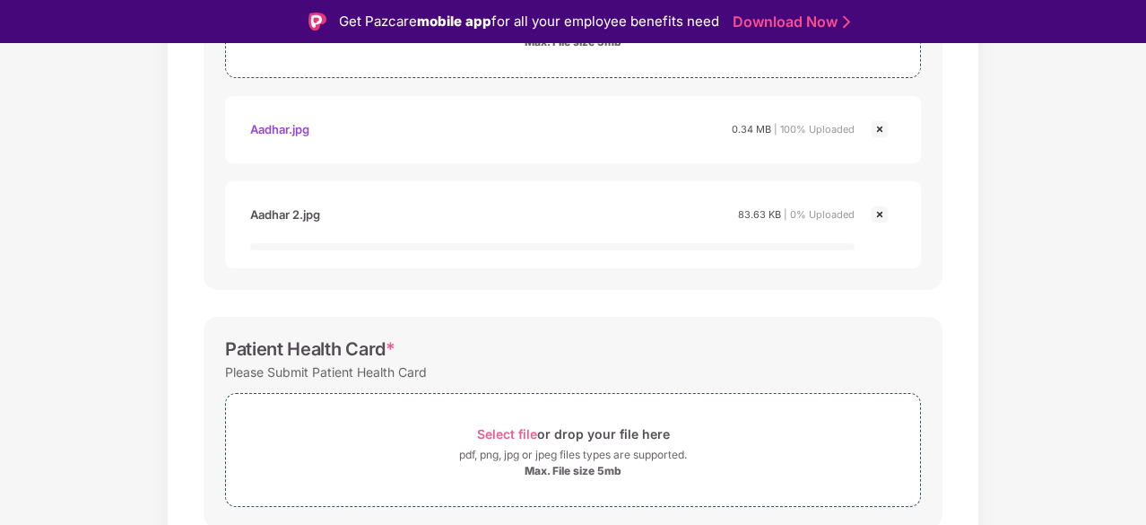
scroll to position [456, 0]
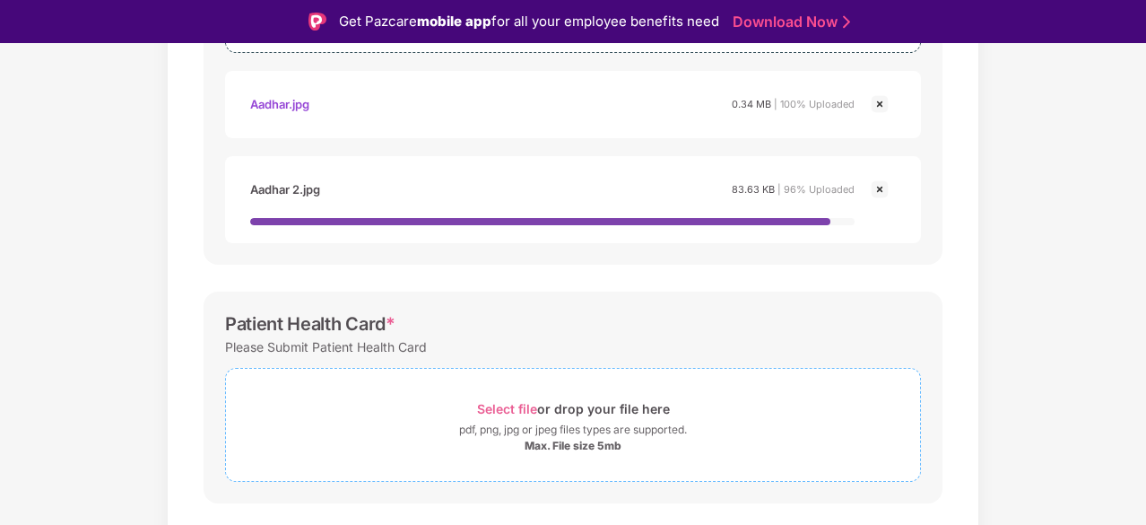
click at [459, 430] on div "pdf, png, jpg or jpeg files types are supported." at bounding box center [573, 430] width 228 height 18
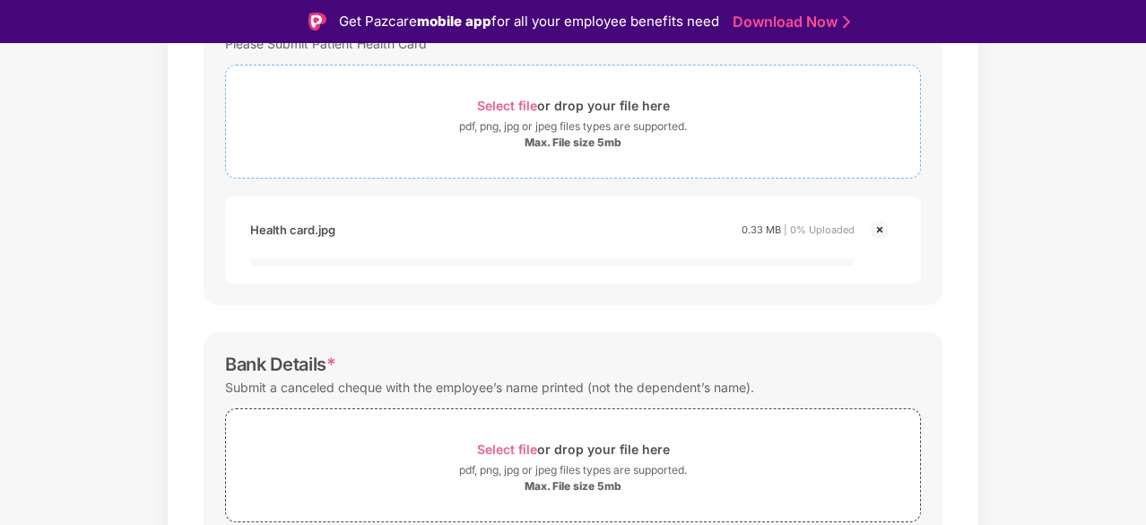
scroll to position [744, 0]
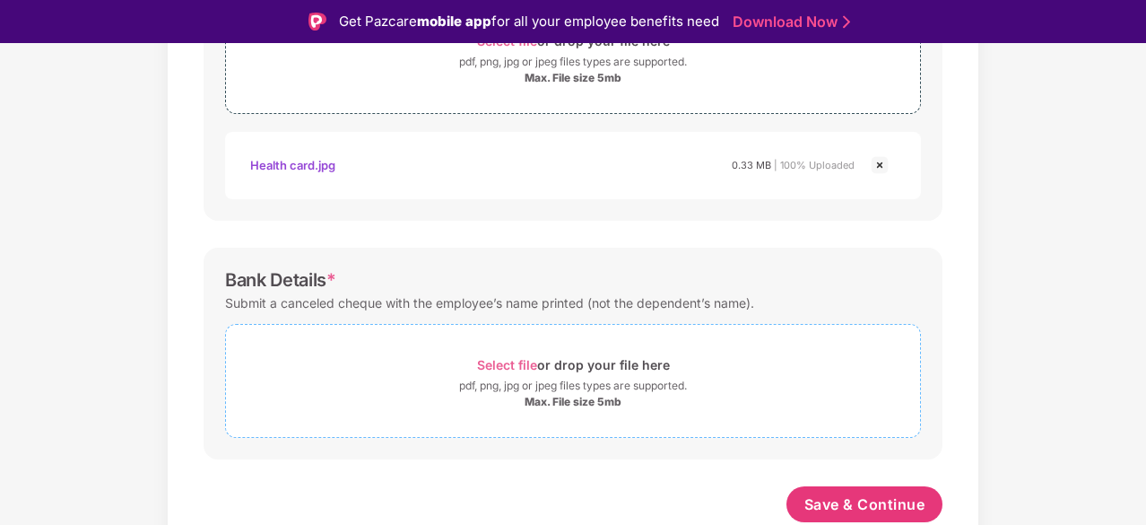
click at [439, 379] on div "pdf, png, jpg or jpeg files types are supported." at bounding box center [573, 386] width 694 height 18
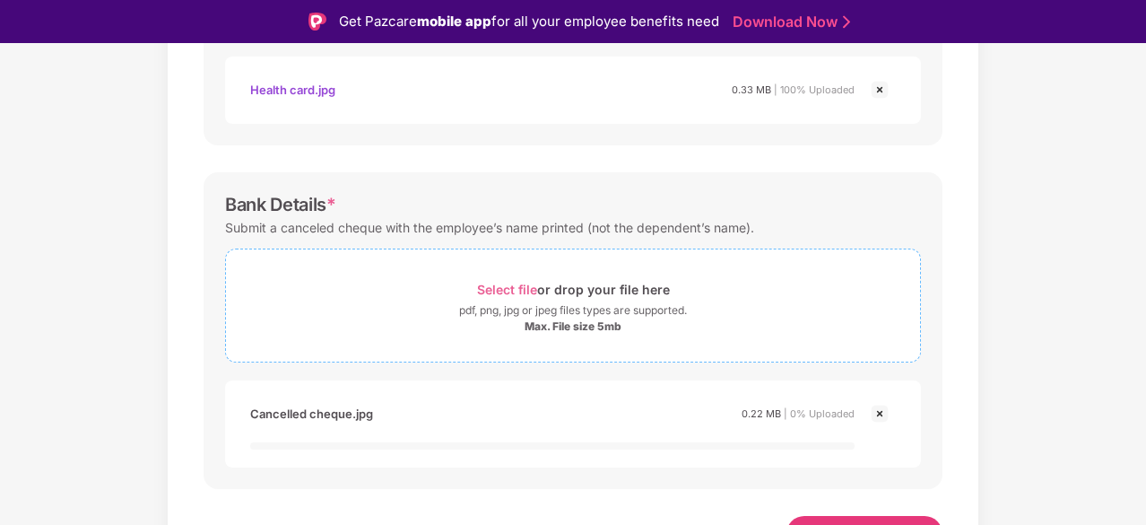
scroll to position [906, 0]
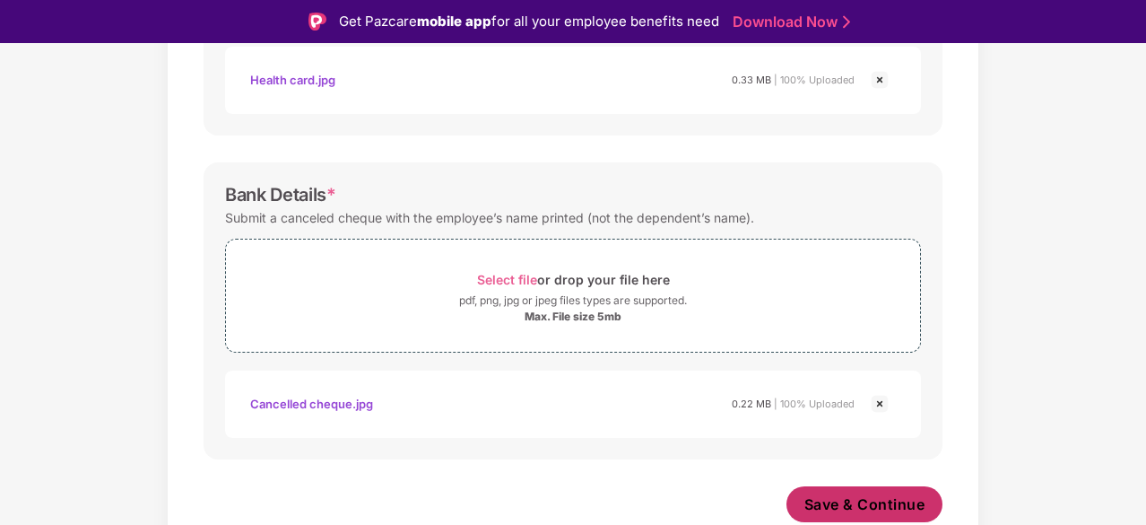
click at [872, 507] on span "Save & Continue" at bounding box center [864, 504] width 121 height 20
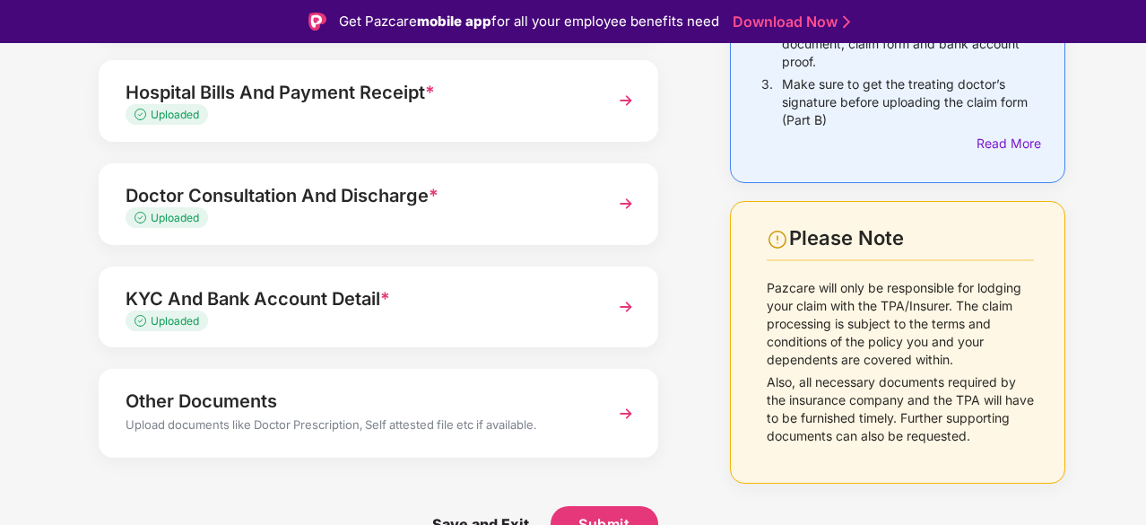
scroll to position [43, 0]
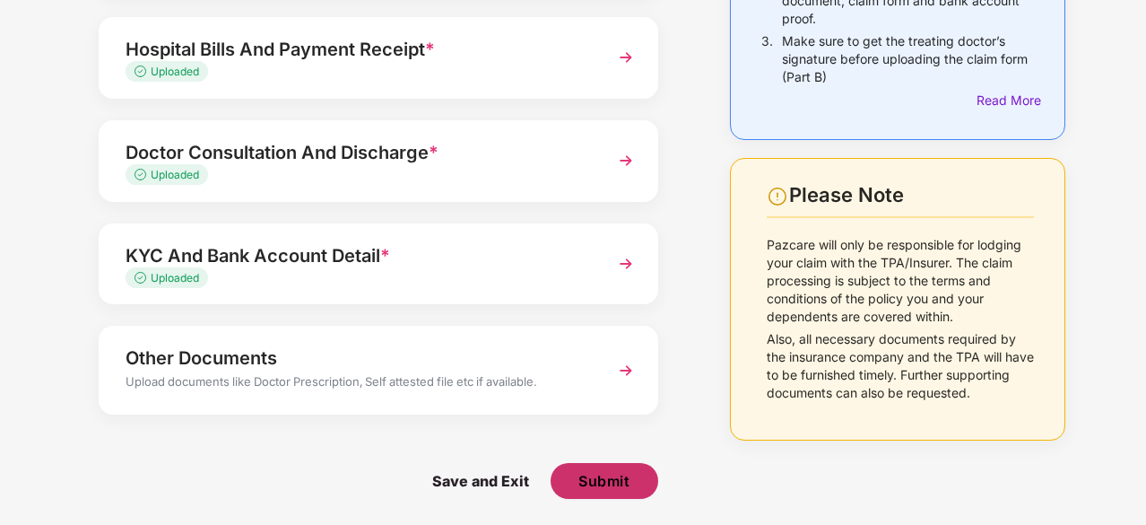
click at [596, 471] on span "Submit" at bounding box center [603, 481] width 51 height 20
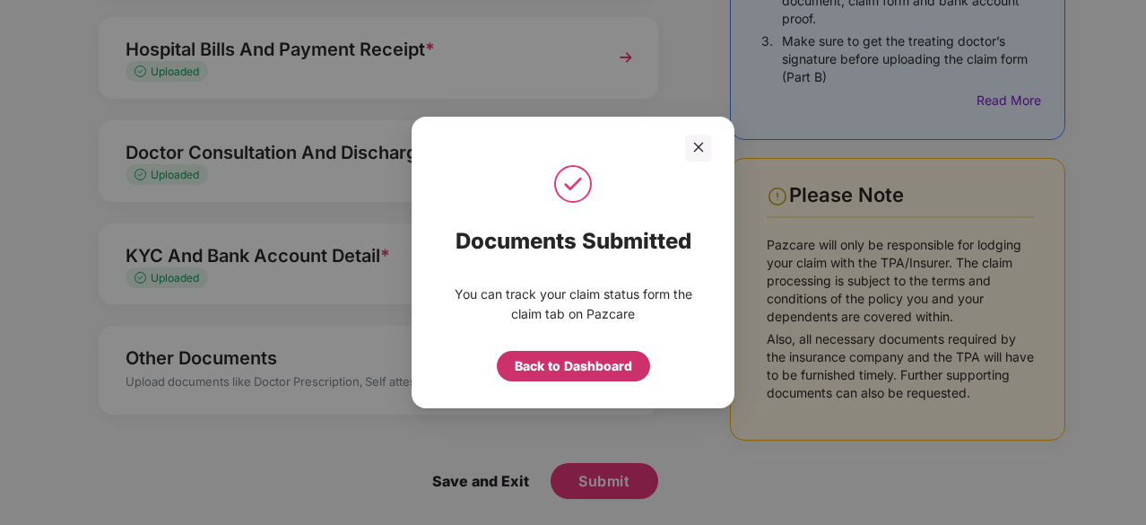
click at [559, 365] on div "Back to Dashboard" at bounding box center [573, 366] width 117 height 20
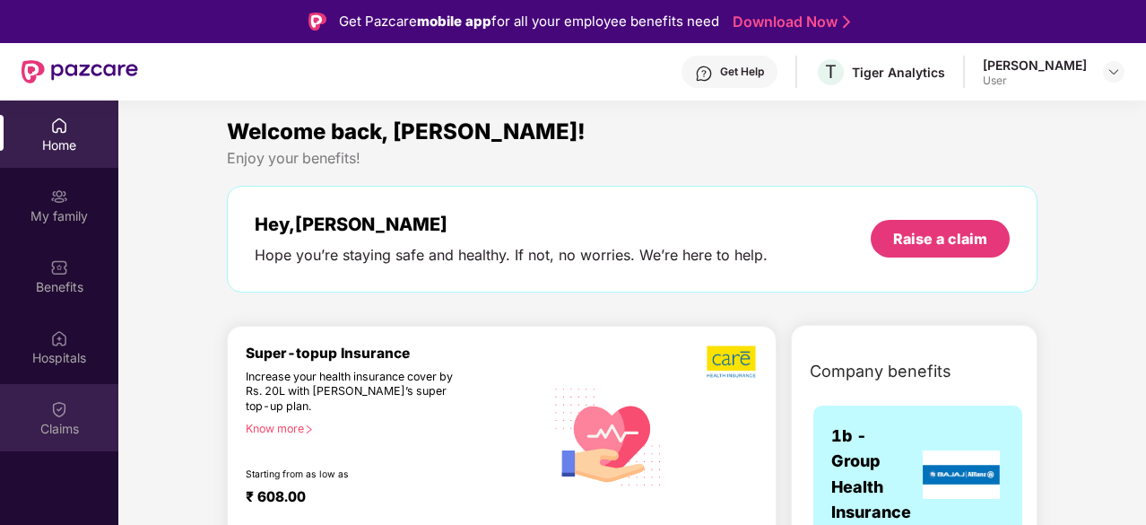
click at [60, 403] on img at bounding box center [59, 409] width 18 height 18
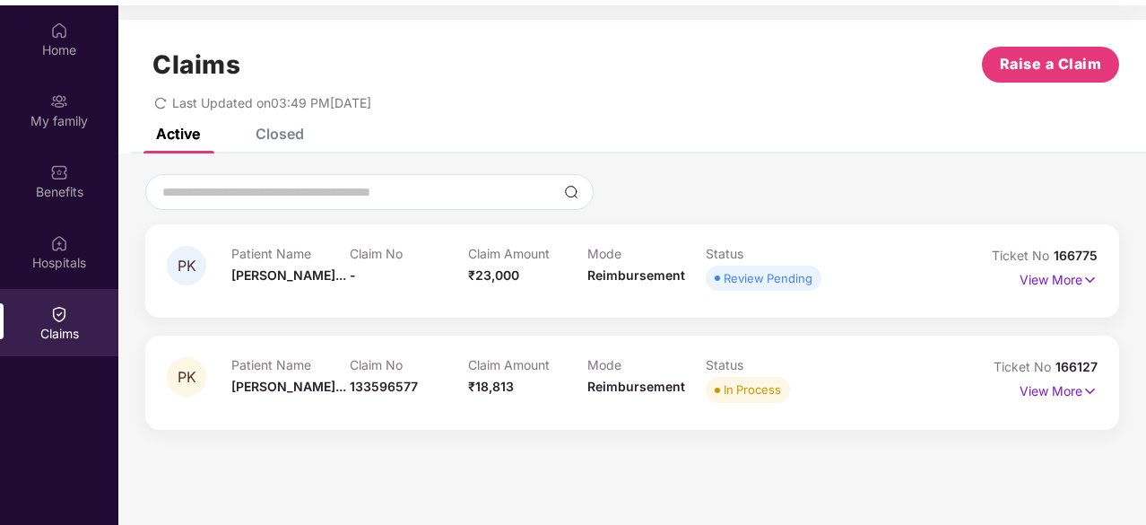
scroll to position [100, 0]
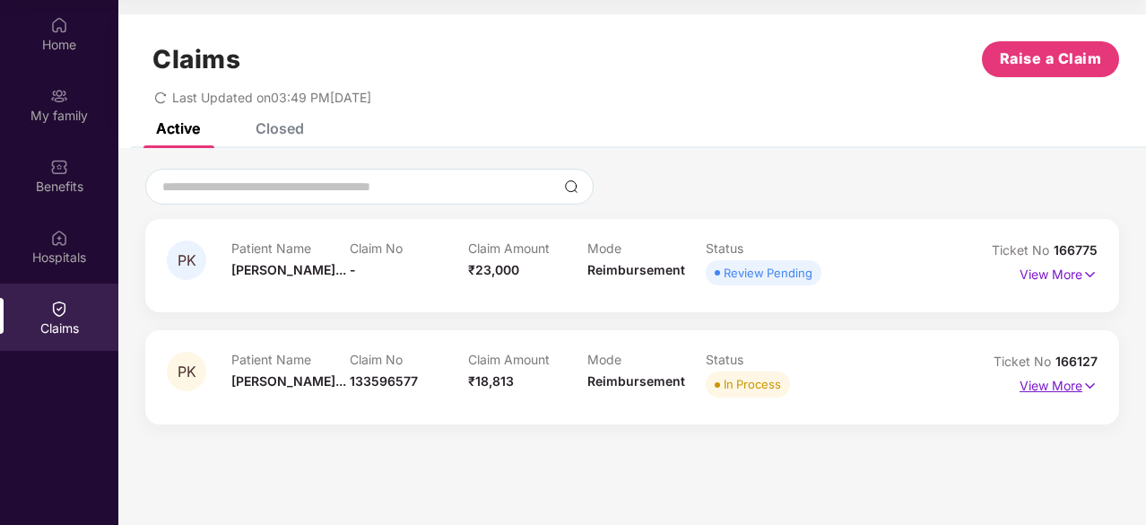
click at [1056, 381] on p "View More" at bounding box center [1059, 383] width 78 height 24
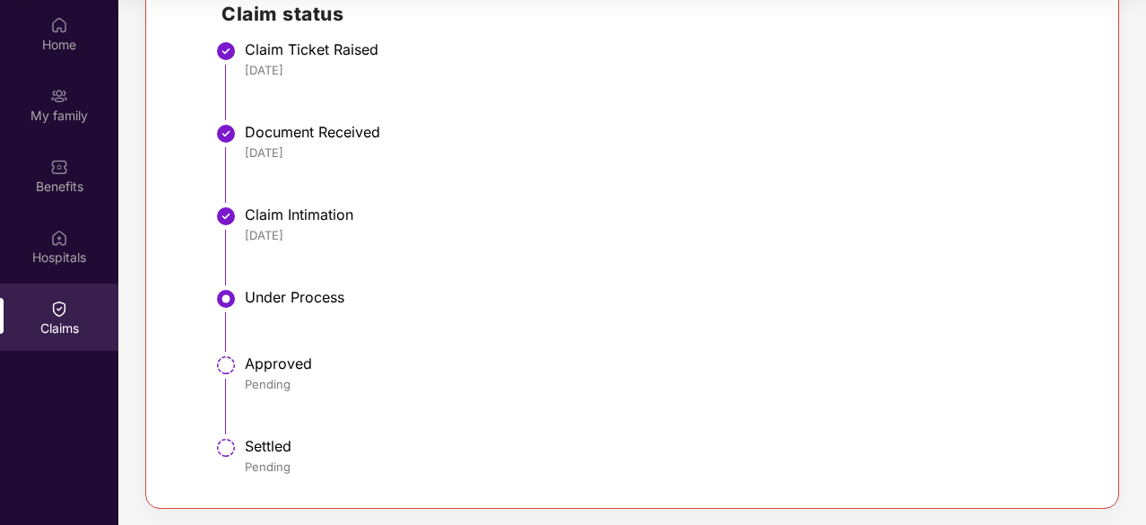
scroll to position [0, 0]
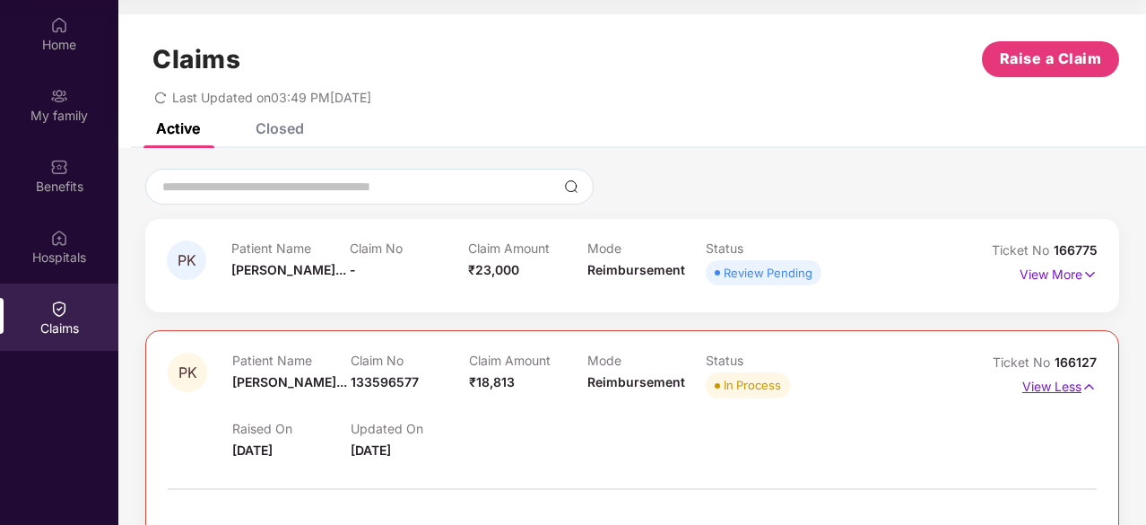
click at [1071, 392] on p "View Less" at bounding box center [1059, 384] width 74 height 24
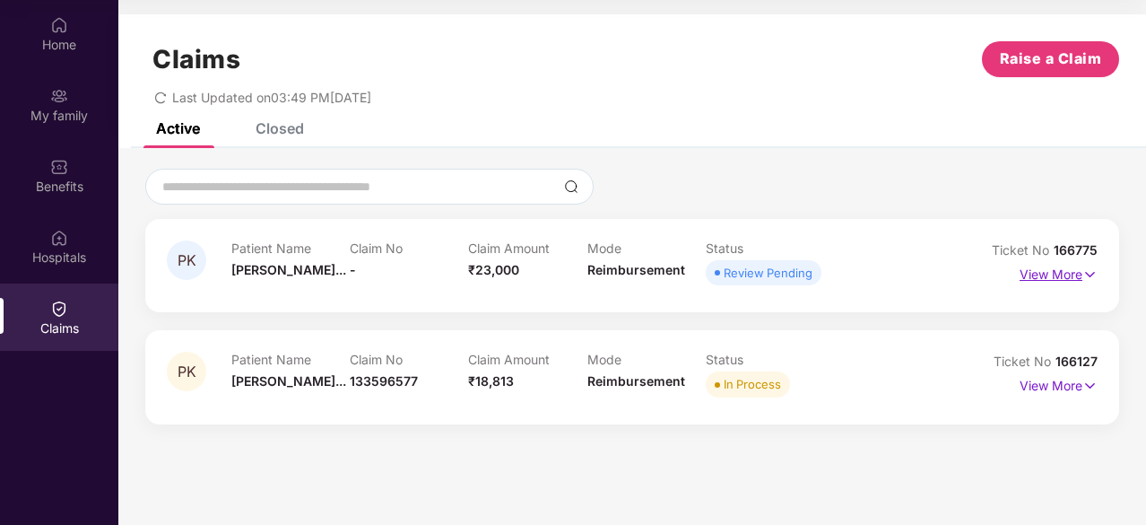
click at [1076, 267] on p "View More" at bounding box center [1059, 272] width 78 height 24
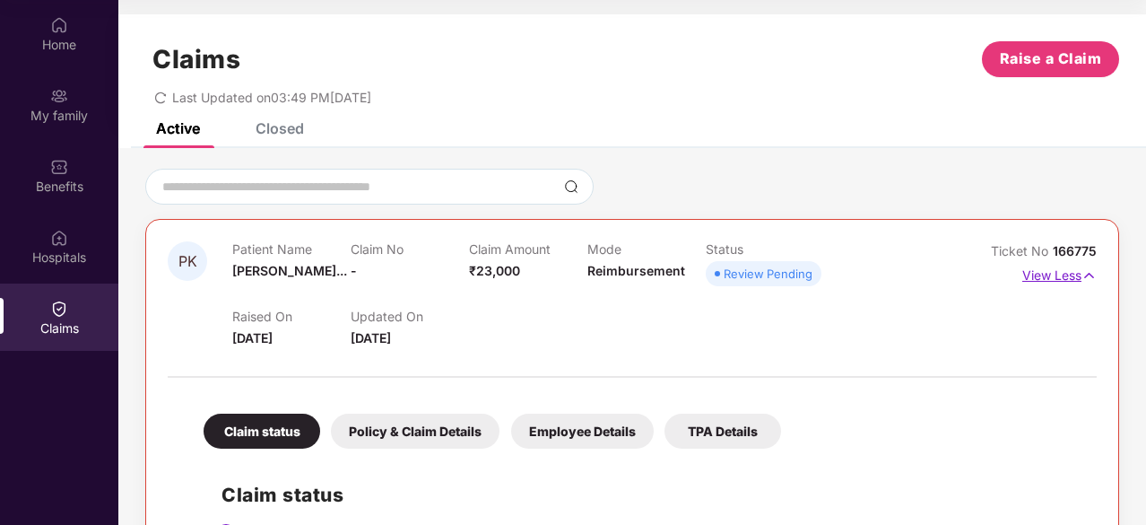
click at [1044, 281] on p "View Less" at bounding box center [1059, 273] width 74 height 24
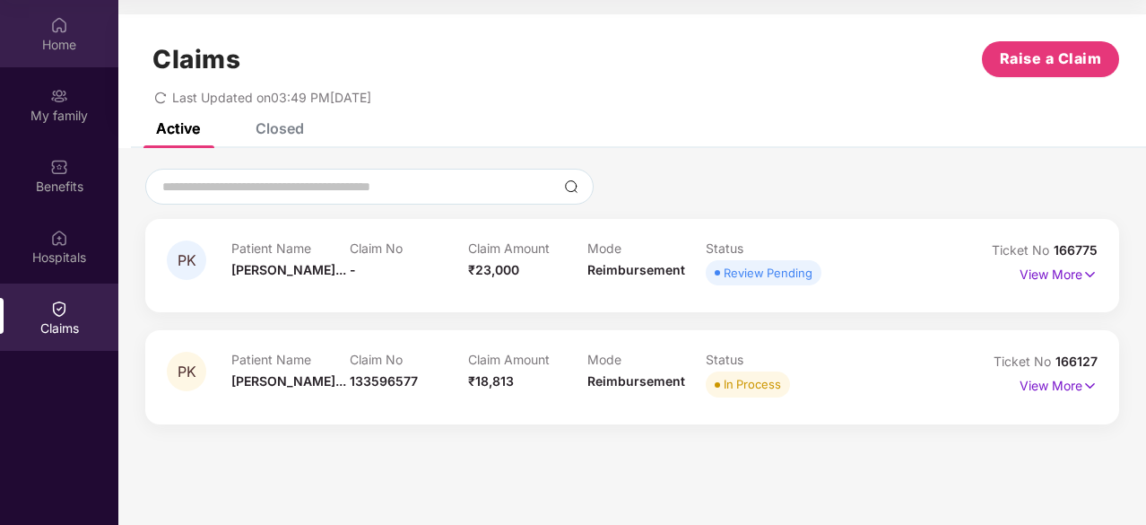
click at [64, 56] on div "Home" at bounding box center [59, 33] width 118 height 67
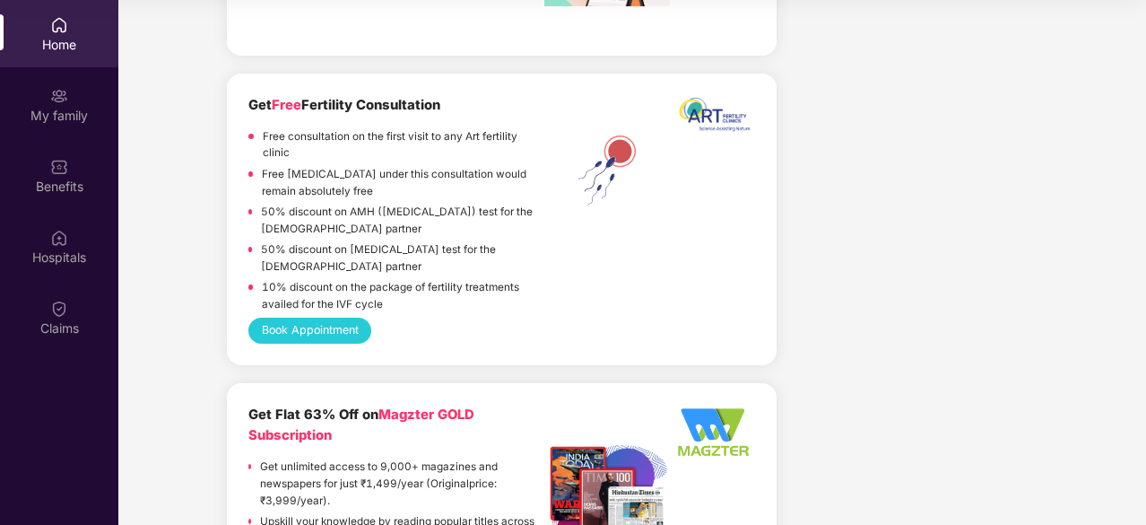
scroll to position [2900, 0]
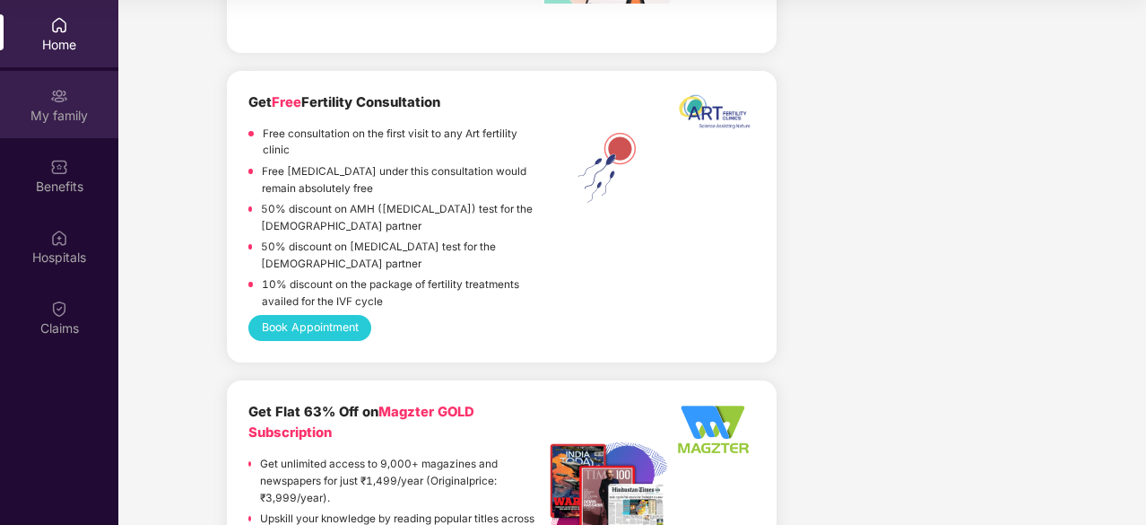
click at [54, 101] on img at bounding box center [59, 96] width 18 height 18
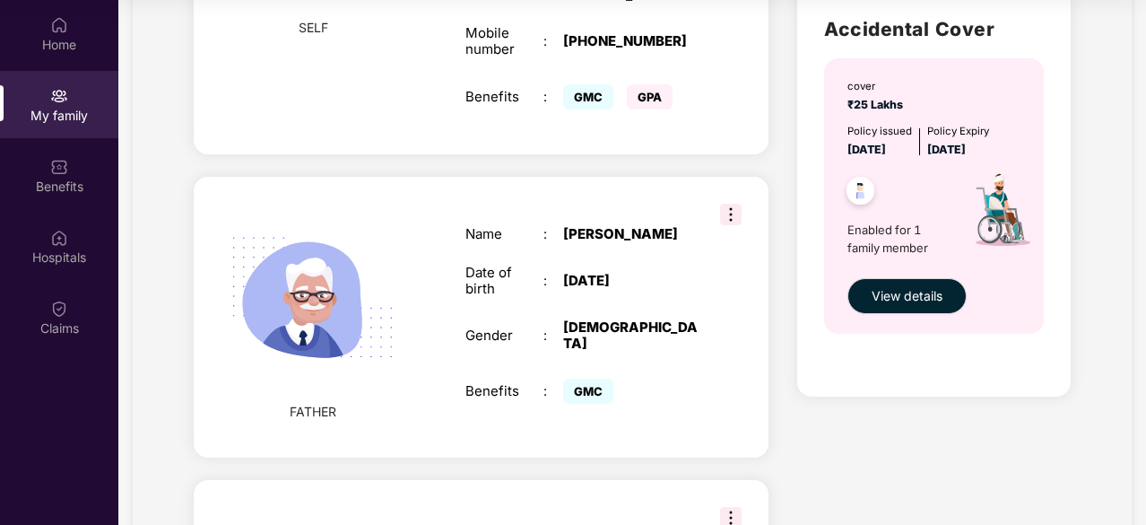
scroll to position [530, 0]
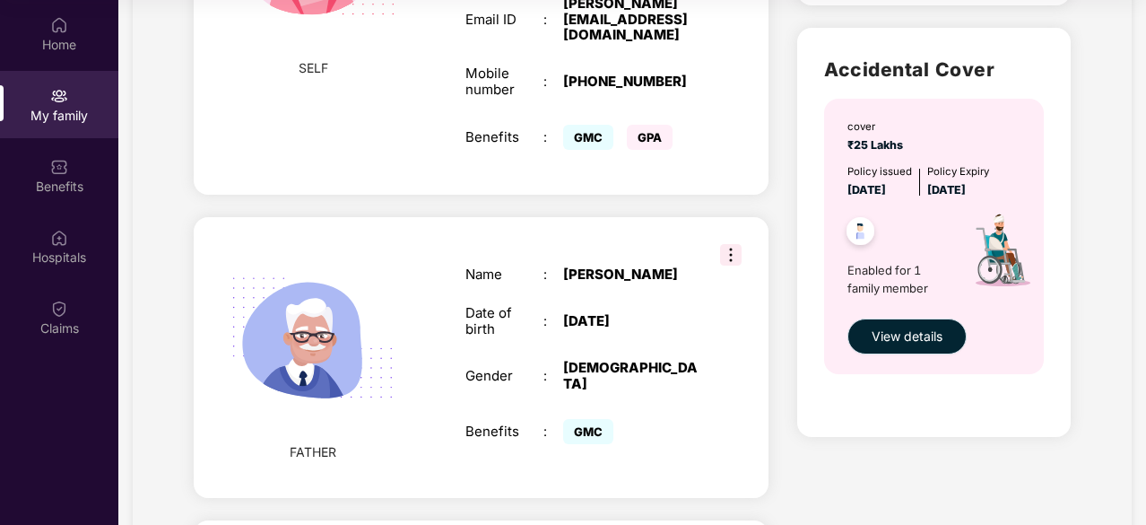
click at [913, 345] on button "View details" at bounding box center [906, 336] width 119 height 36
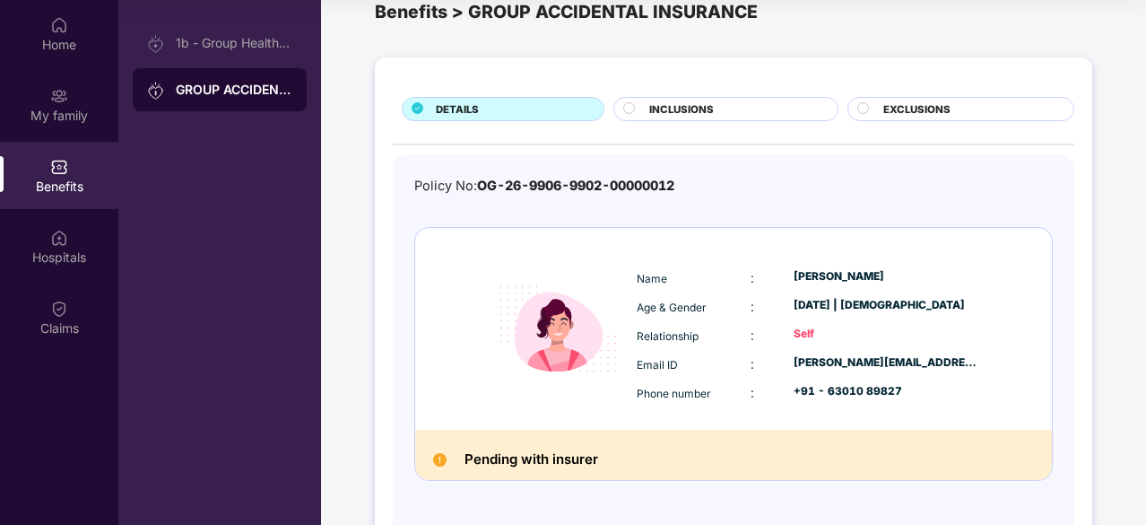
scroll to position [0, 0]
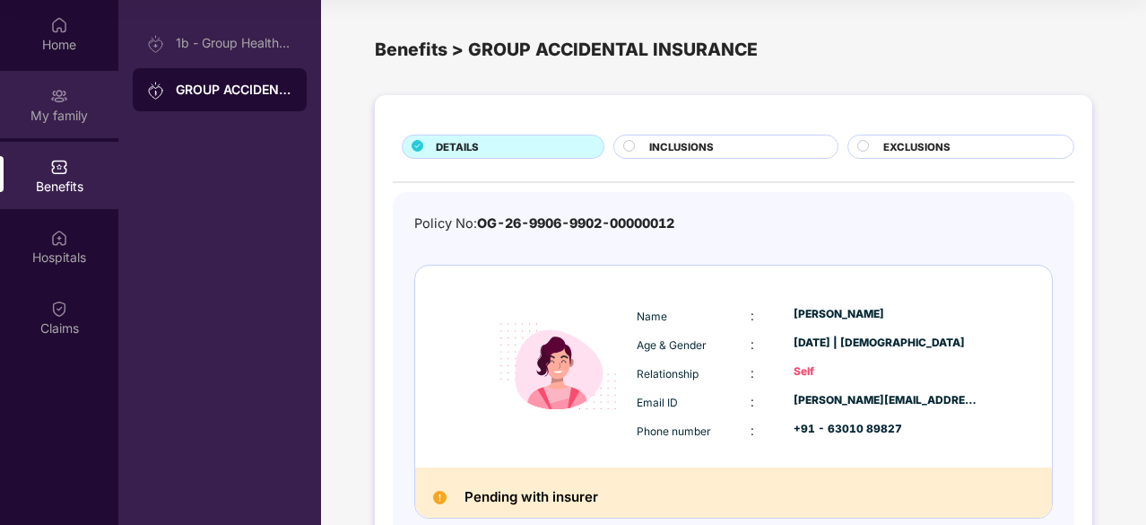
click at [70, 110] on div "My family" at bounding box center [59, 116] width 118 height 18
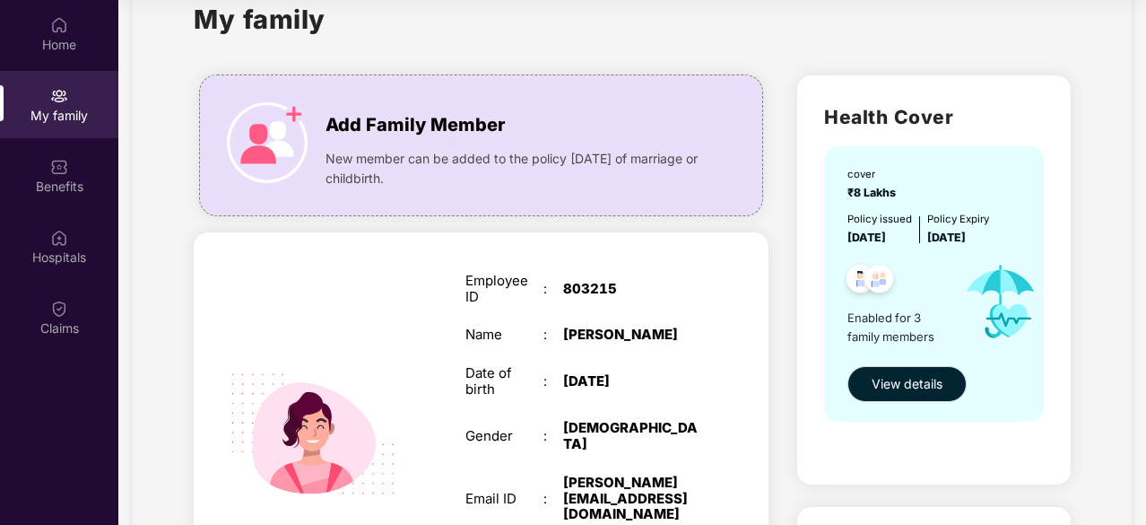
scroll to position [48, 0]
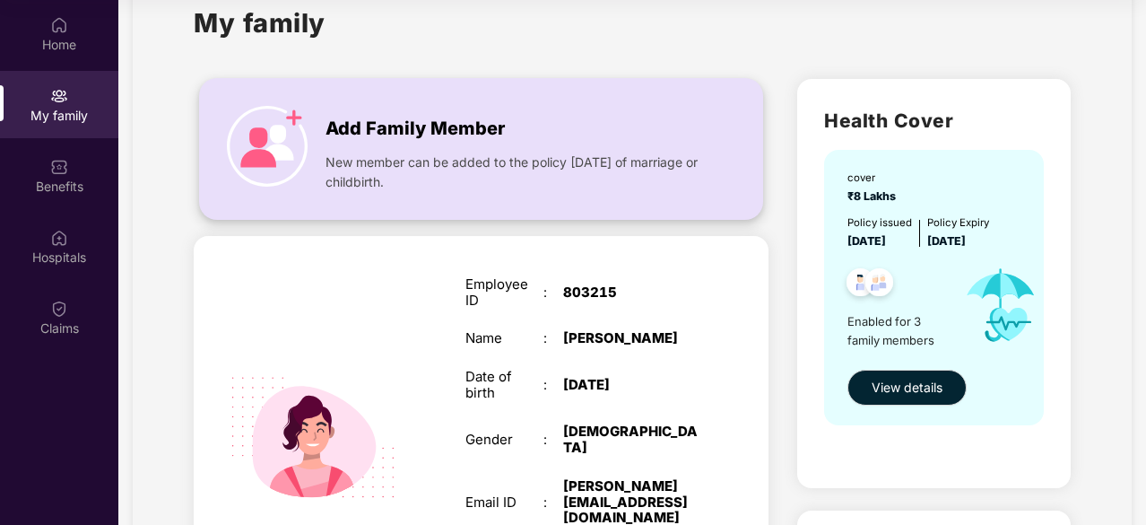
click at [569, 171] on span "New member can be added to the policy within 30 days of marriage or childbirth." at bounding box center [515, 171] width 381 height 39
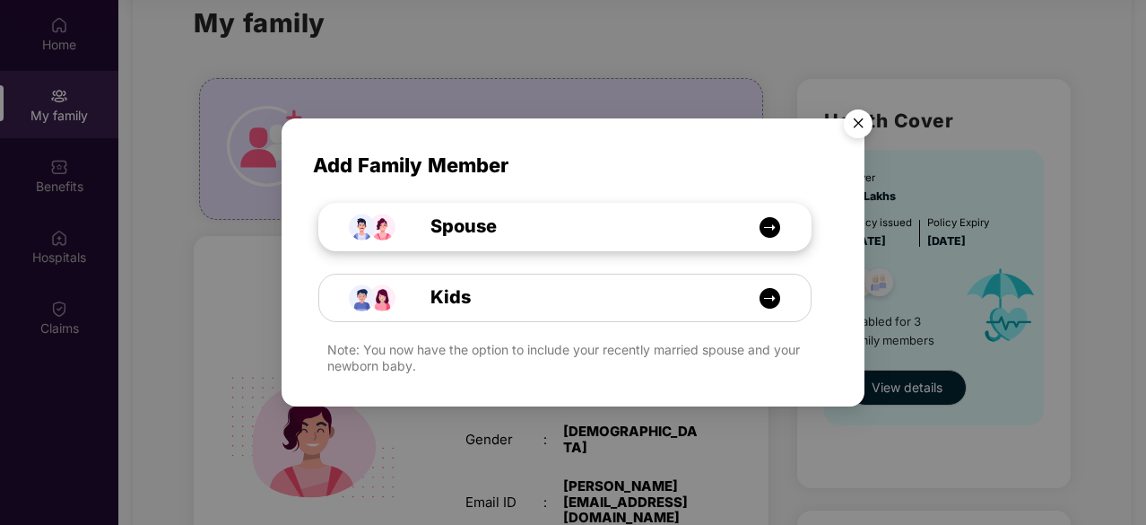
click at [628, 218] on div "Spouse" at bounding box center [574, 227] width 369 height 28
select select "****"
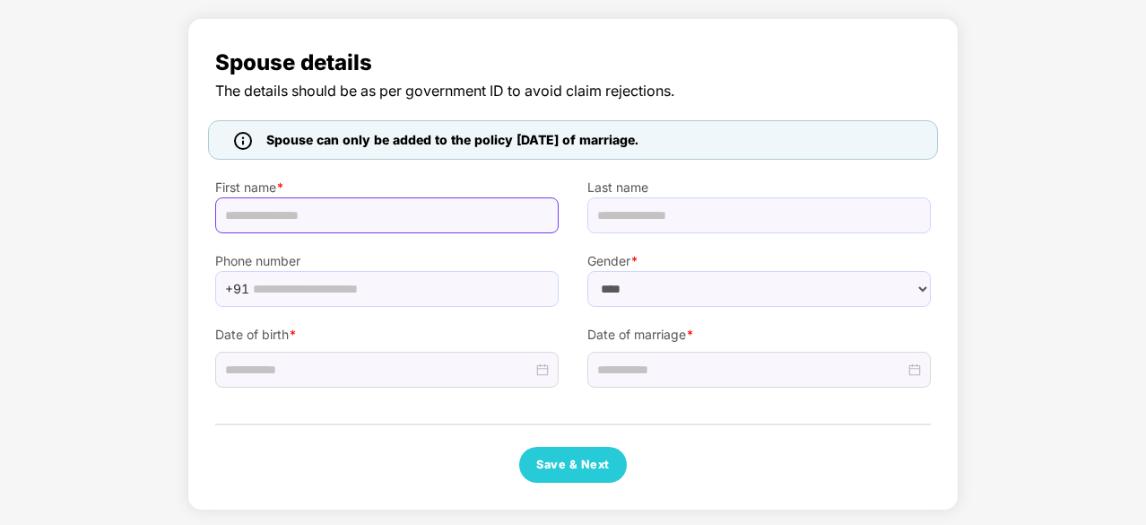
click at [425, 217] on input "text" at bounding box center [386, 215] width 343 height 36
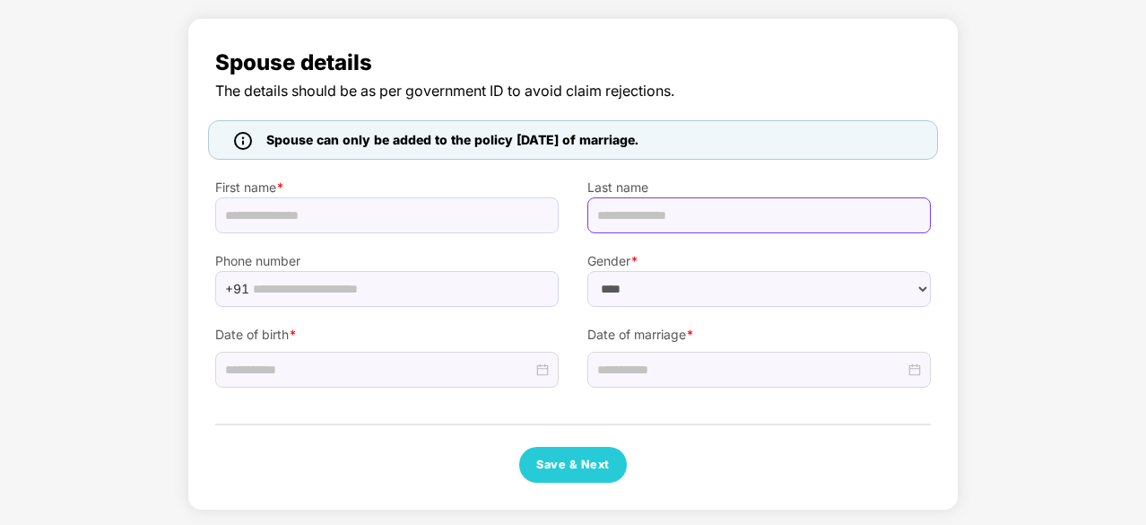
click at [679, 221] on input "text" at bounding box center [758, 215] width 343 height 36
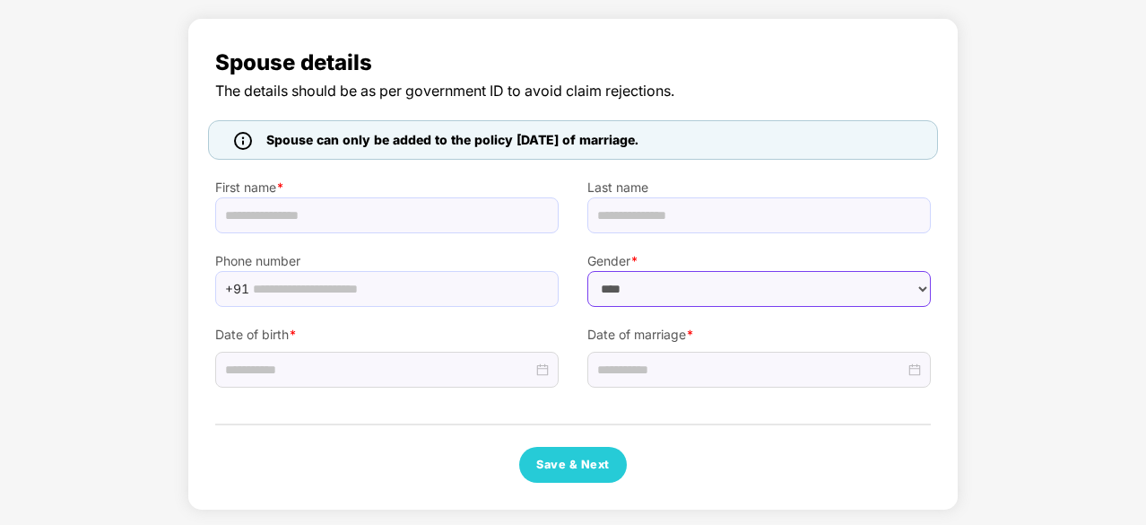
click at [624, 290] on select "****** **** ******" at bounding box center [758, 289] width 343 height 36
click at [587, 271] on select "****** **** ******" at bounding box center [758, 289] width 343 height 36
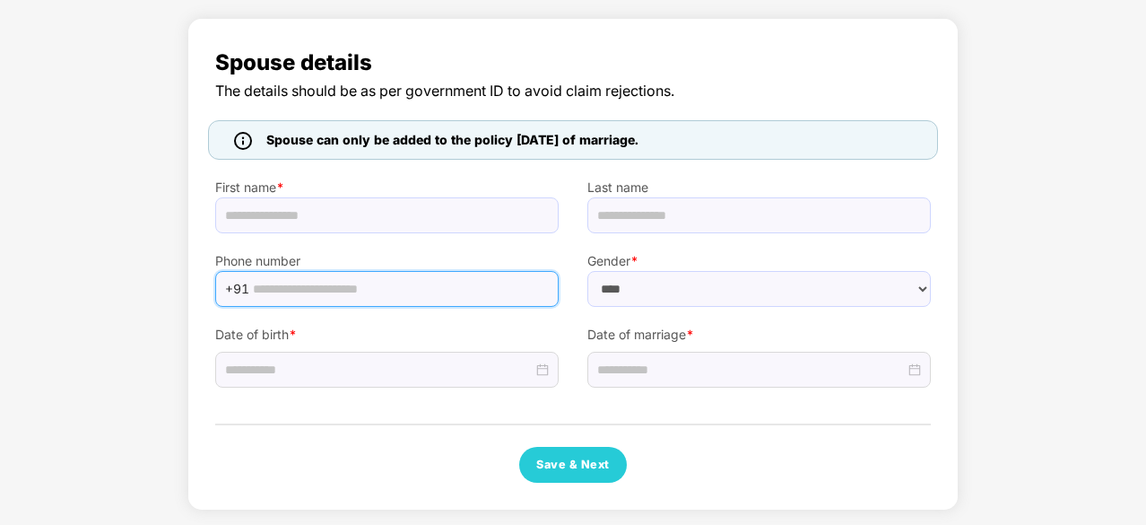
click at [423, 280] on input "text" at bounding box center [400, 288] width 295 height 27
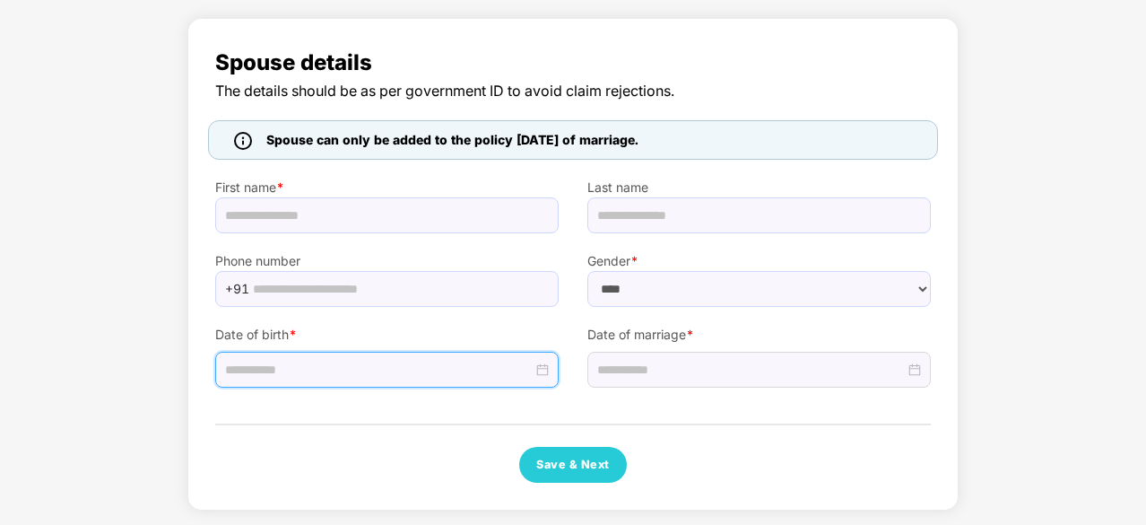
click at [439, 363] on input at bounding box center [379, 370] width 308 height 20
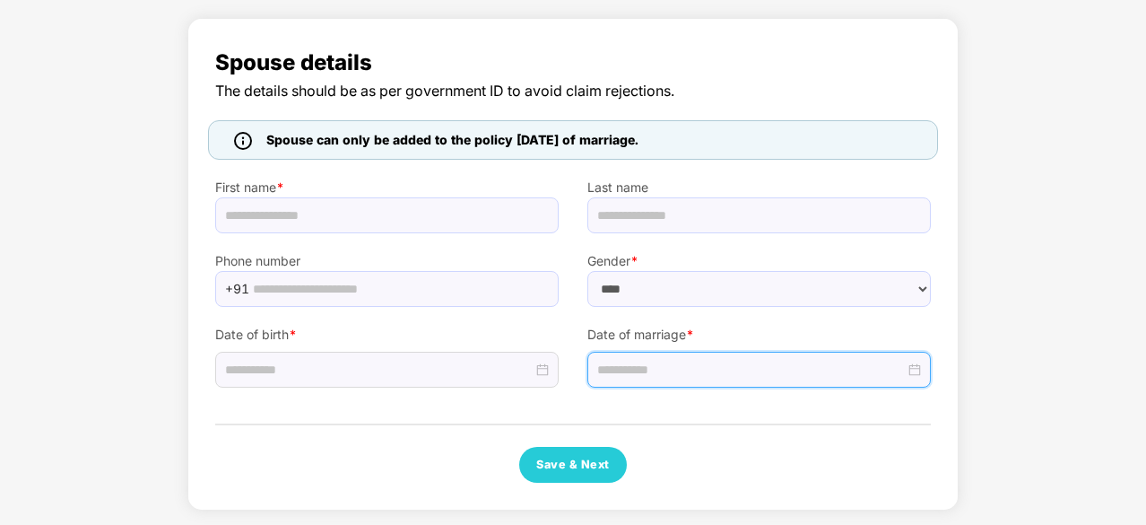
click at [707, 376] on input at bounding box center [751, 370] width 308 height 20
click at [477, 461] on div "Save & Next" at bounding box center [573, 465] width 716 height 36
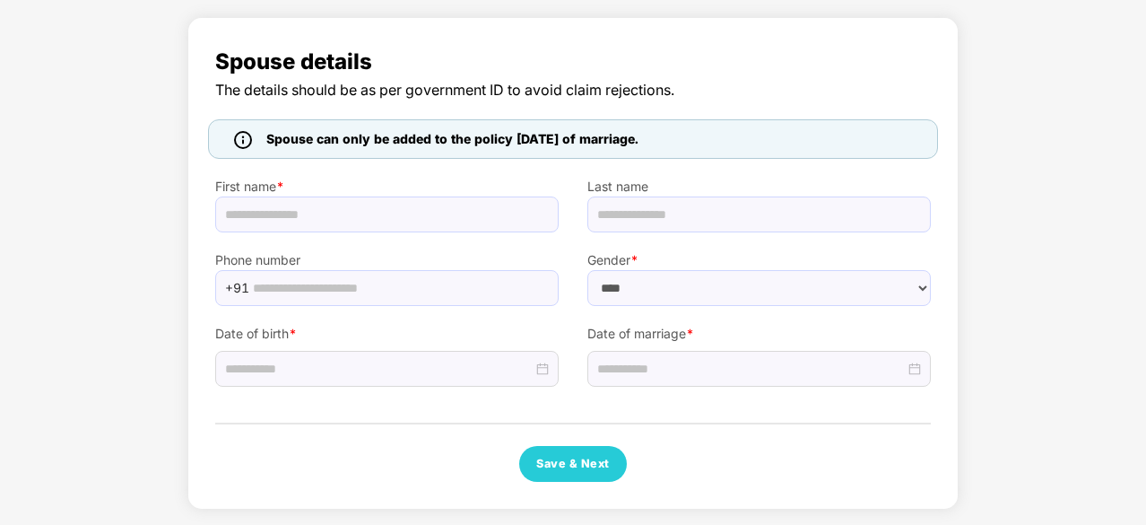
scroll to position [100, 0]
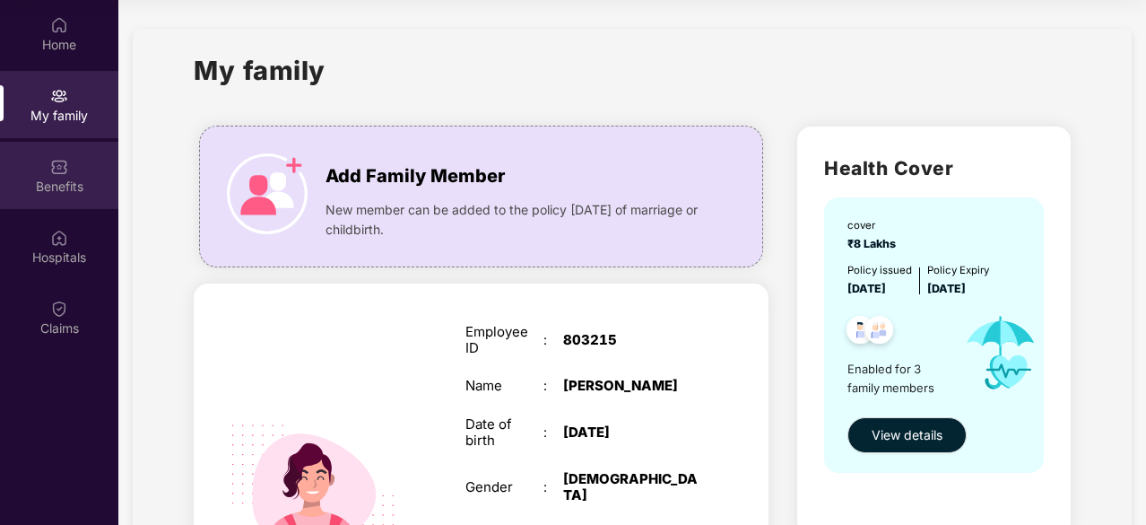
click at [56, 176] on div "Benefits" at bounding box center [59, 175] width 118 height 67
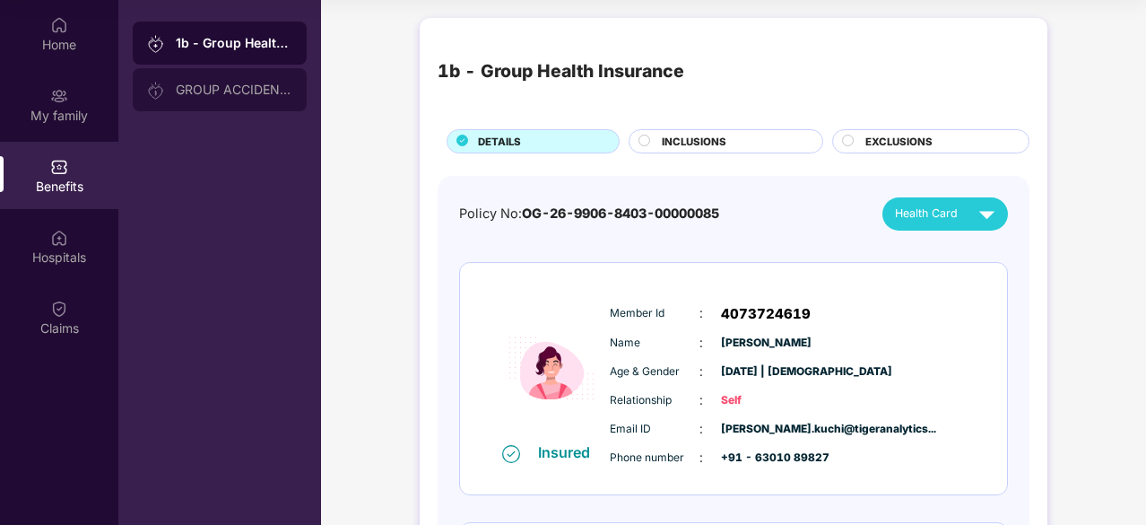
click at [241, 88] on div "GROUP ACCIDENTAL INSURANCE" at bounding box center [234, 89] width 117 height 14
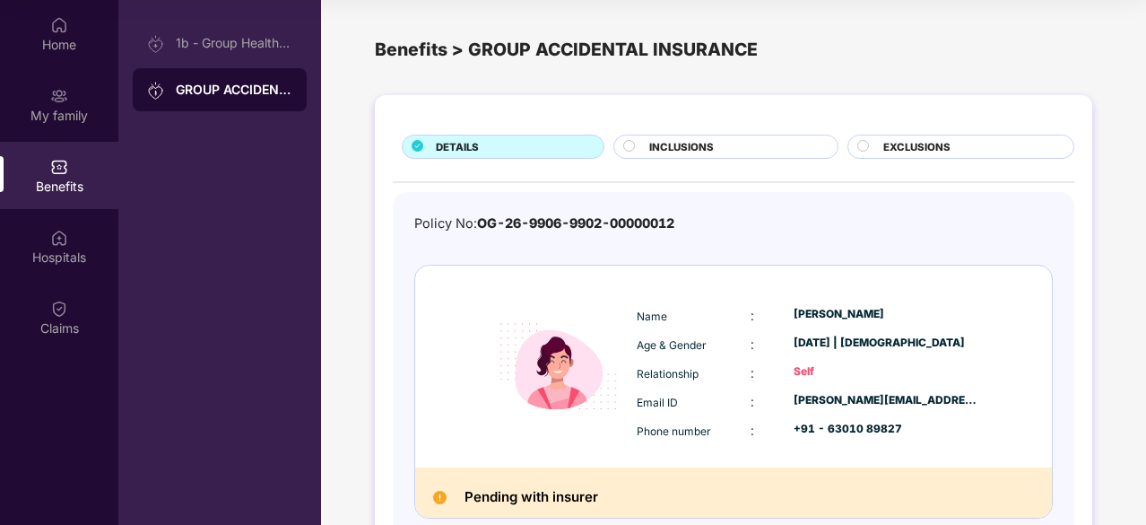
scroll to position [102, 0]
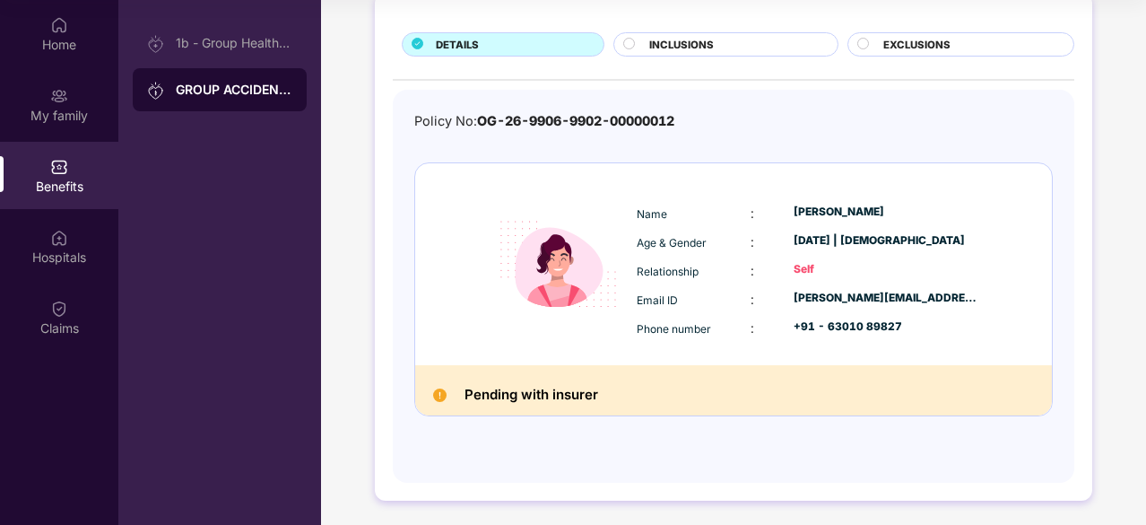
click at [633, 394] on div "Pending with insurer" at bounding box center [733, 390] width 637 height 50
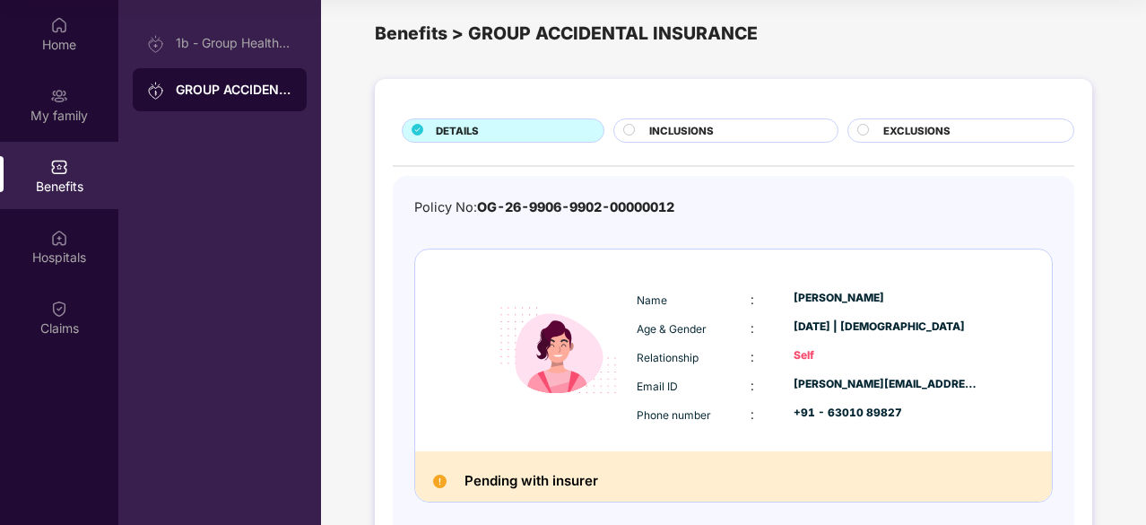
scroll to position [0, 0]
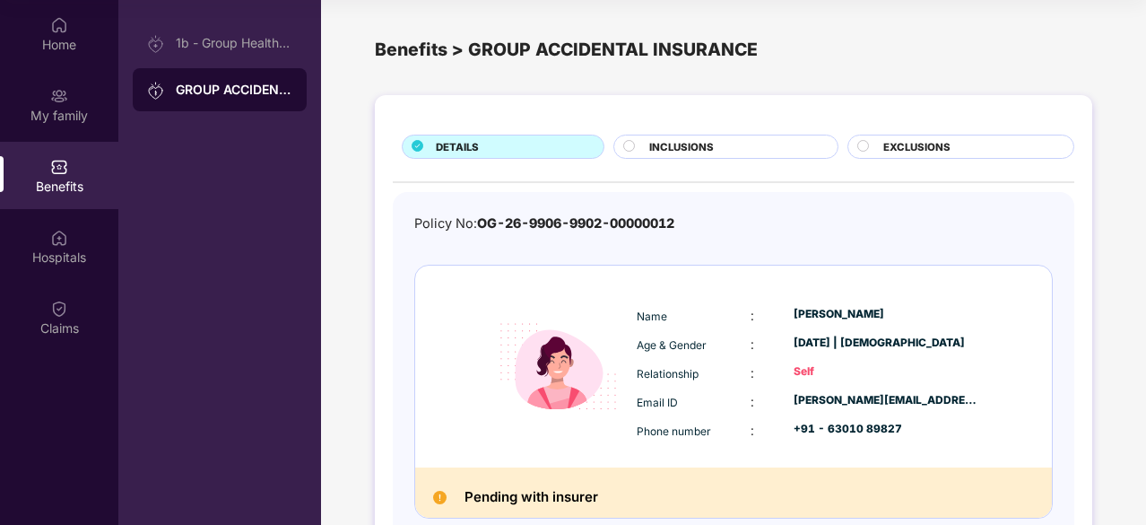
click at [760, 144] on div "INCLUSIONS" at bounding box center [733, 148] width 187 height 19
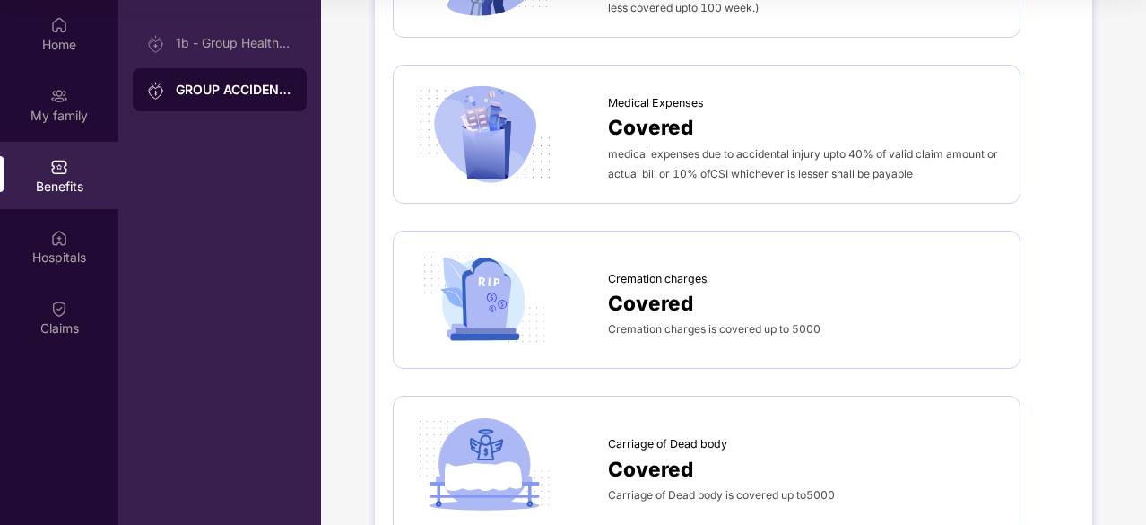
scroll to position [825, 0]
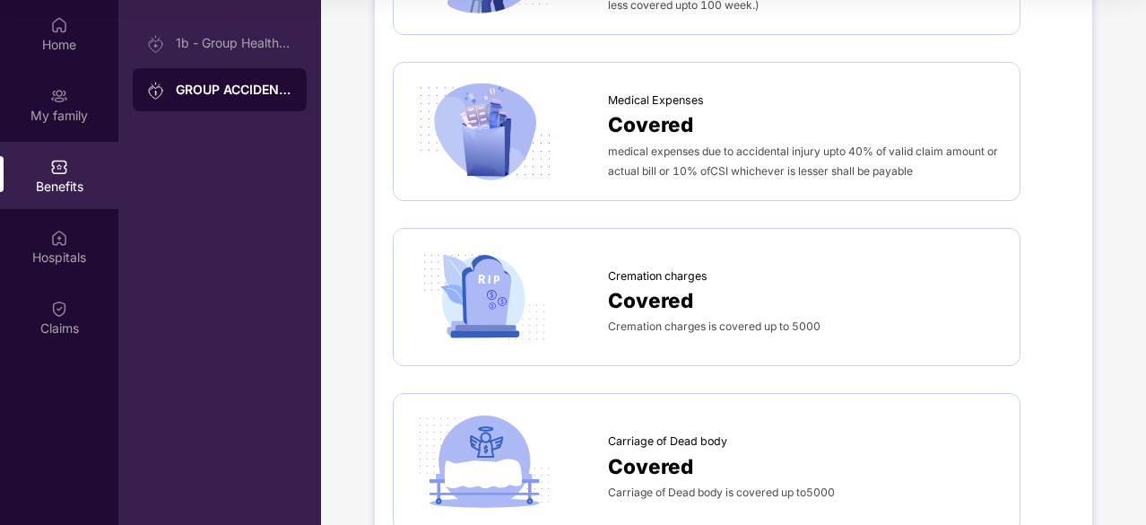
click at [266, 338] on div "1b - Group Health Insurance GROUP ACCIDENTAL INSURANCE" at bounding box center [219, 262] width 203 height 525
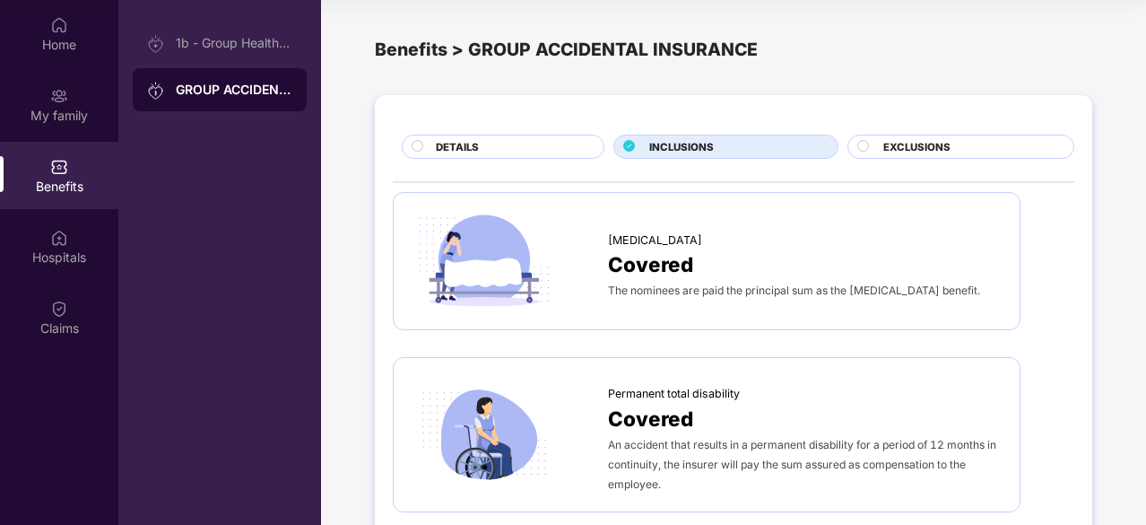
scroll to position [0, 0]
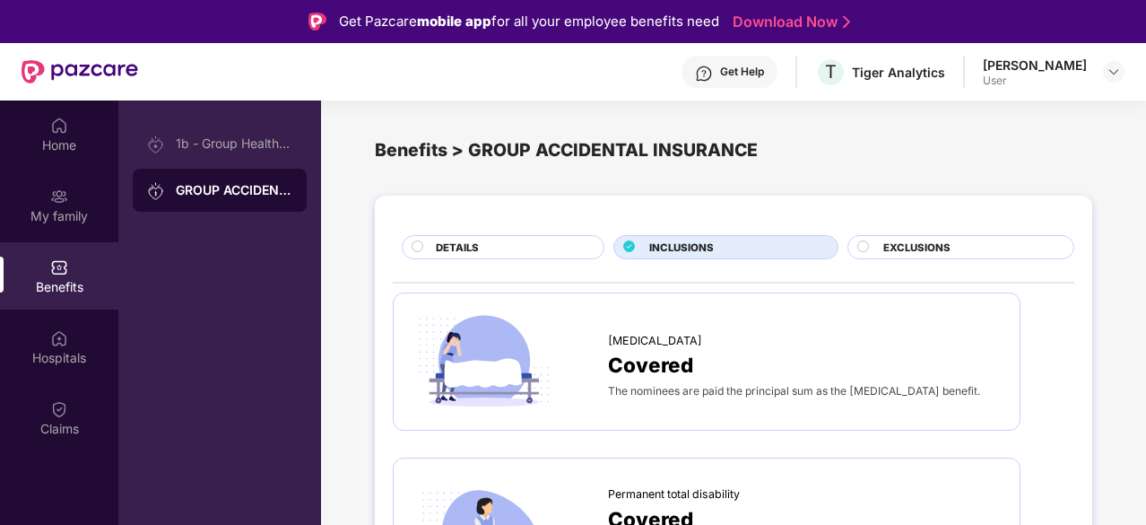
click at [929, 252] on span "EXCLUSIONS" at bounding box center [916, 247] width 67 height 16
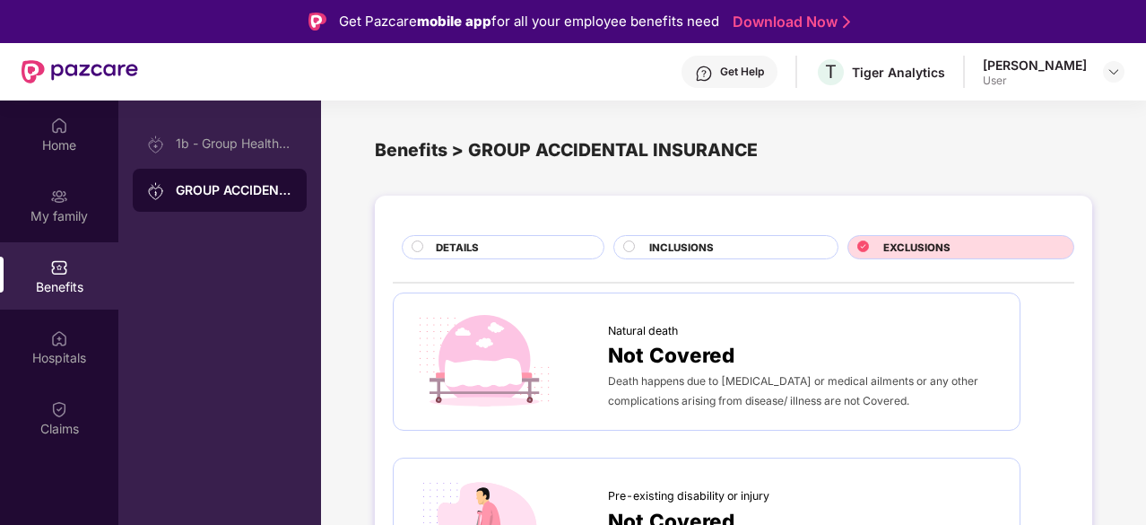
click at [562, 248] on div "DETAILS" at bounding box center [511, 248] width 168 height 19
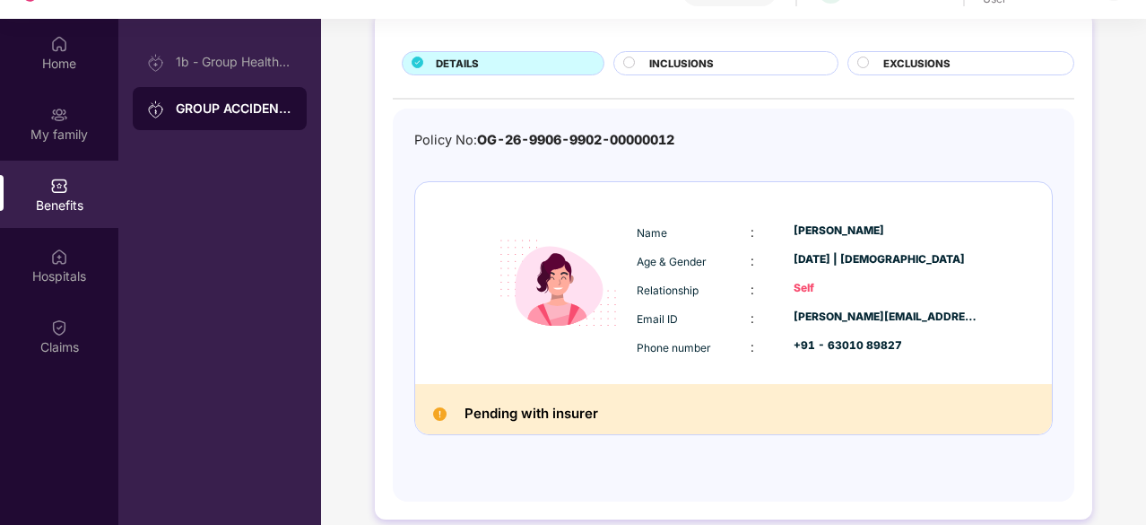
scroll to position [100, 0]
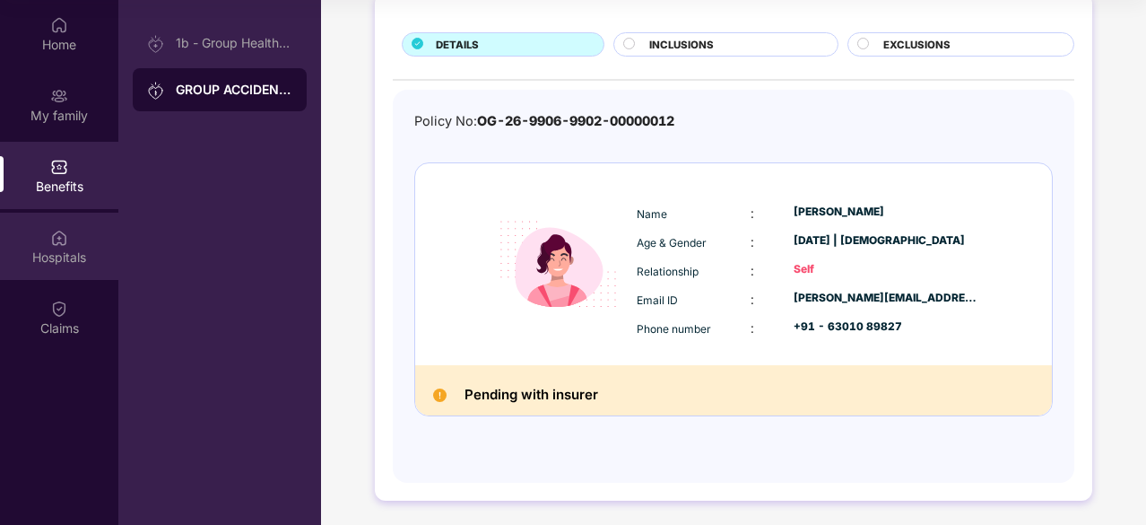
click at [70, 251] on div "Hospitals" at bounding box center [59, 257] width 118 height 18
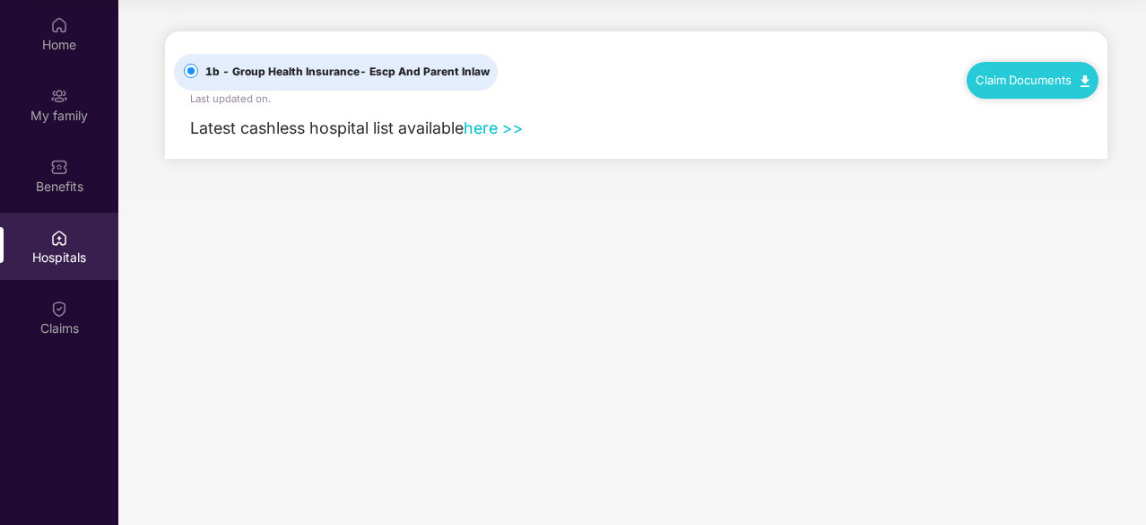
click at [500, 127] on link "here >>" at bounding box center [494, 127] width 60 height 19
click at [63, 317] on img at bounding box center [59, 308] width 18 height 18
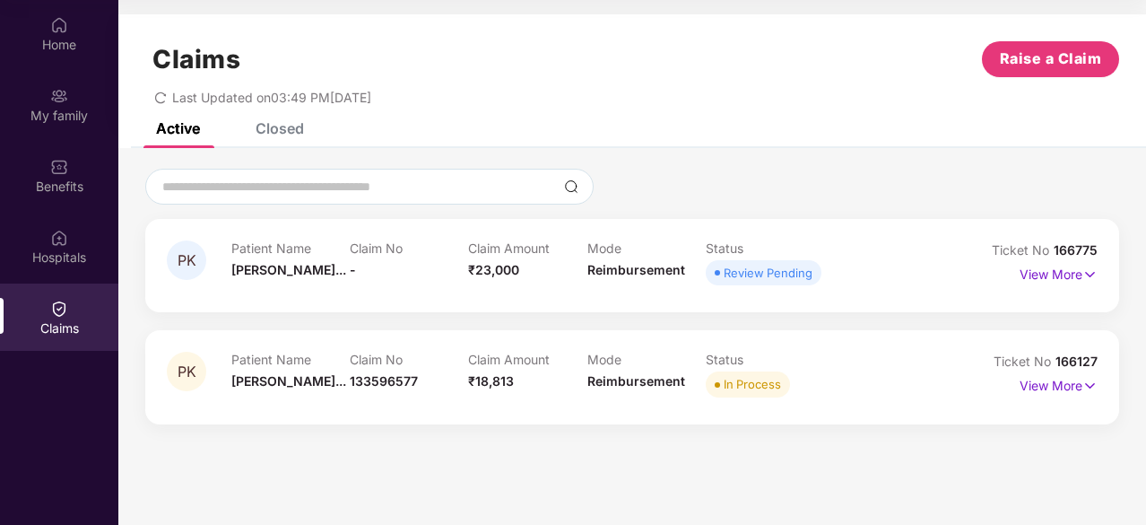
click at [706, 53] on div "Claims Raise a Claim" at bounding box center [632, 59] width 974 height 36
